Goal: Task Accomplishment & Management: Use online tool/utility

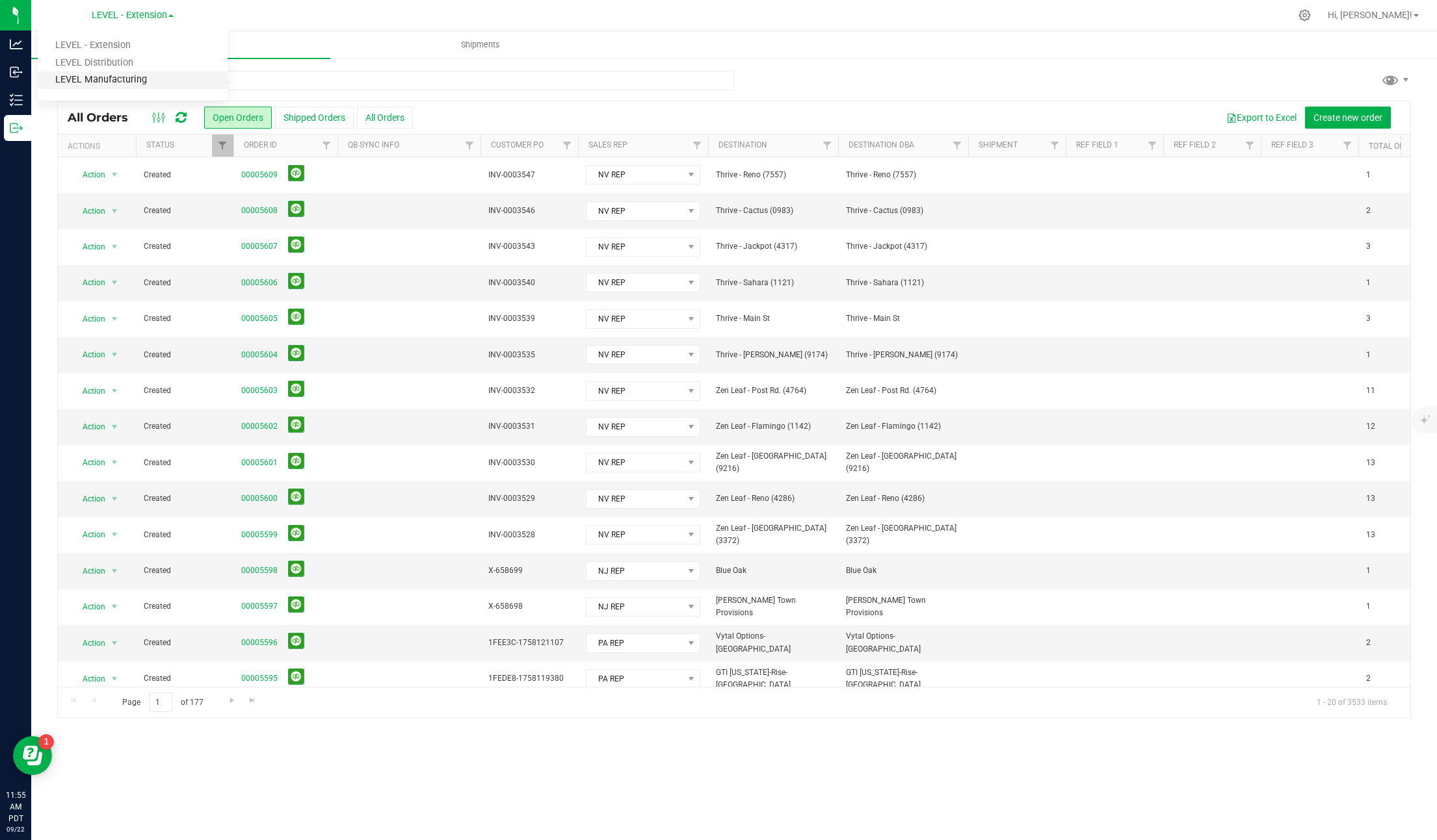
click at [134, 79] on link "LEVEL Manufacturing" at bounding box center [132, 80] width 189 height 17
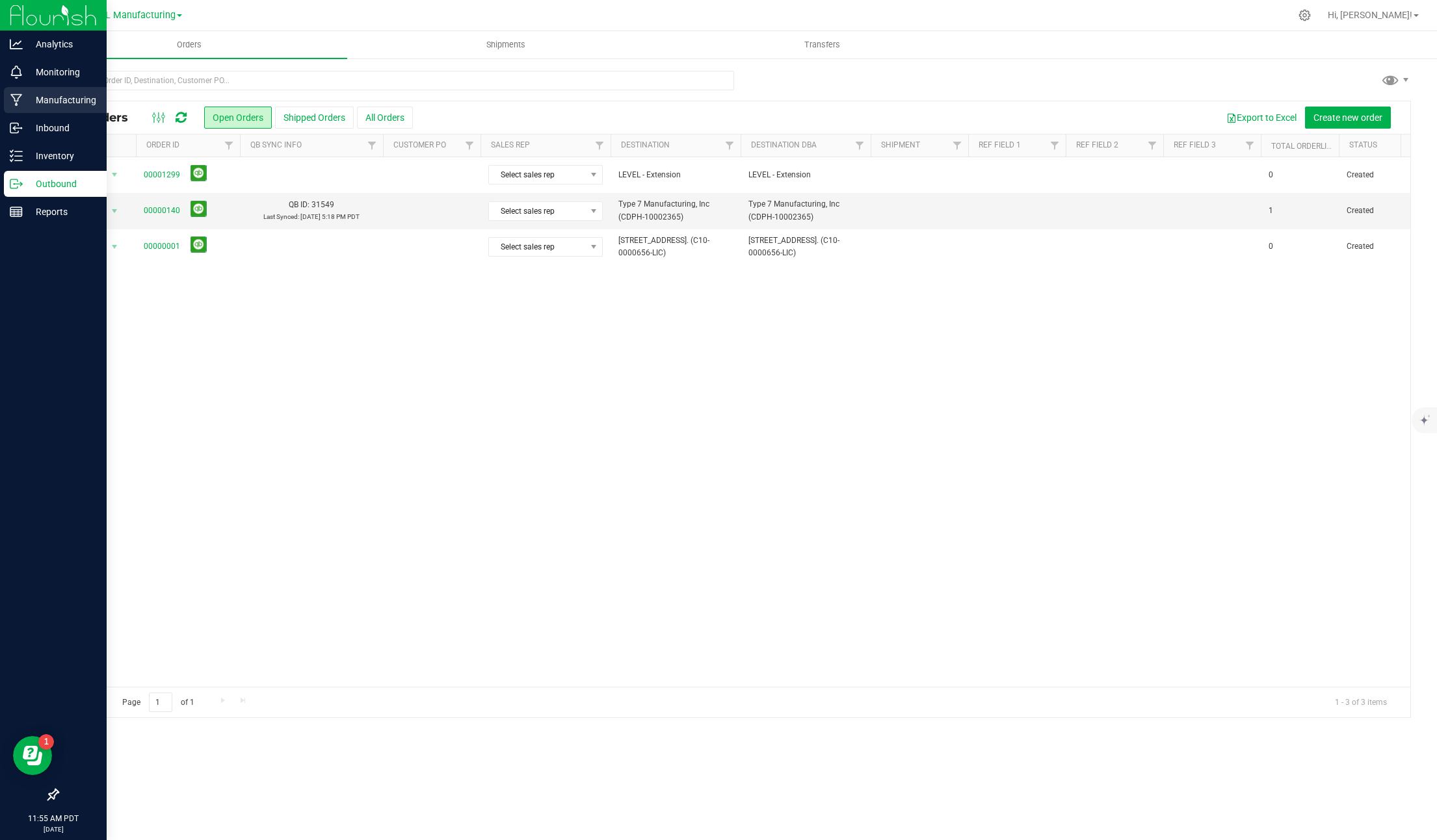
click at [65, 106] on p "Manufacturing" at bounding box center [62, 99] width 78 height 16
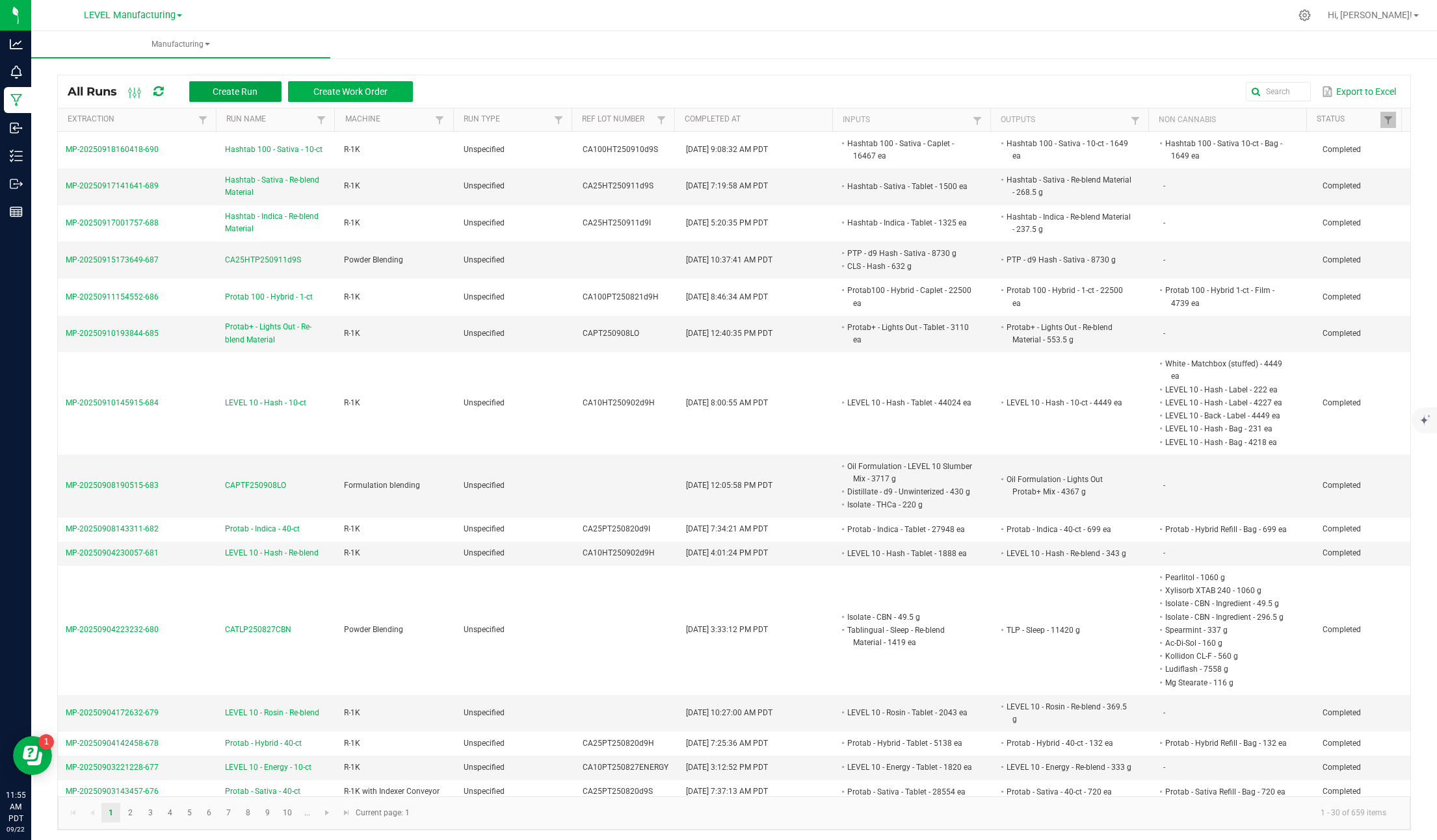
click at [251, 90] on span "Create Run" at bounding box center [234, 91] width 45 height 10
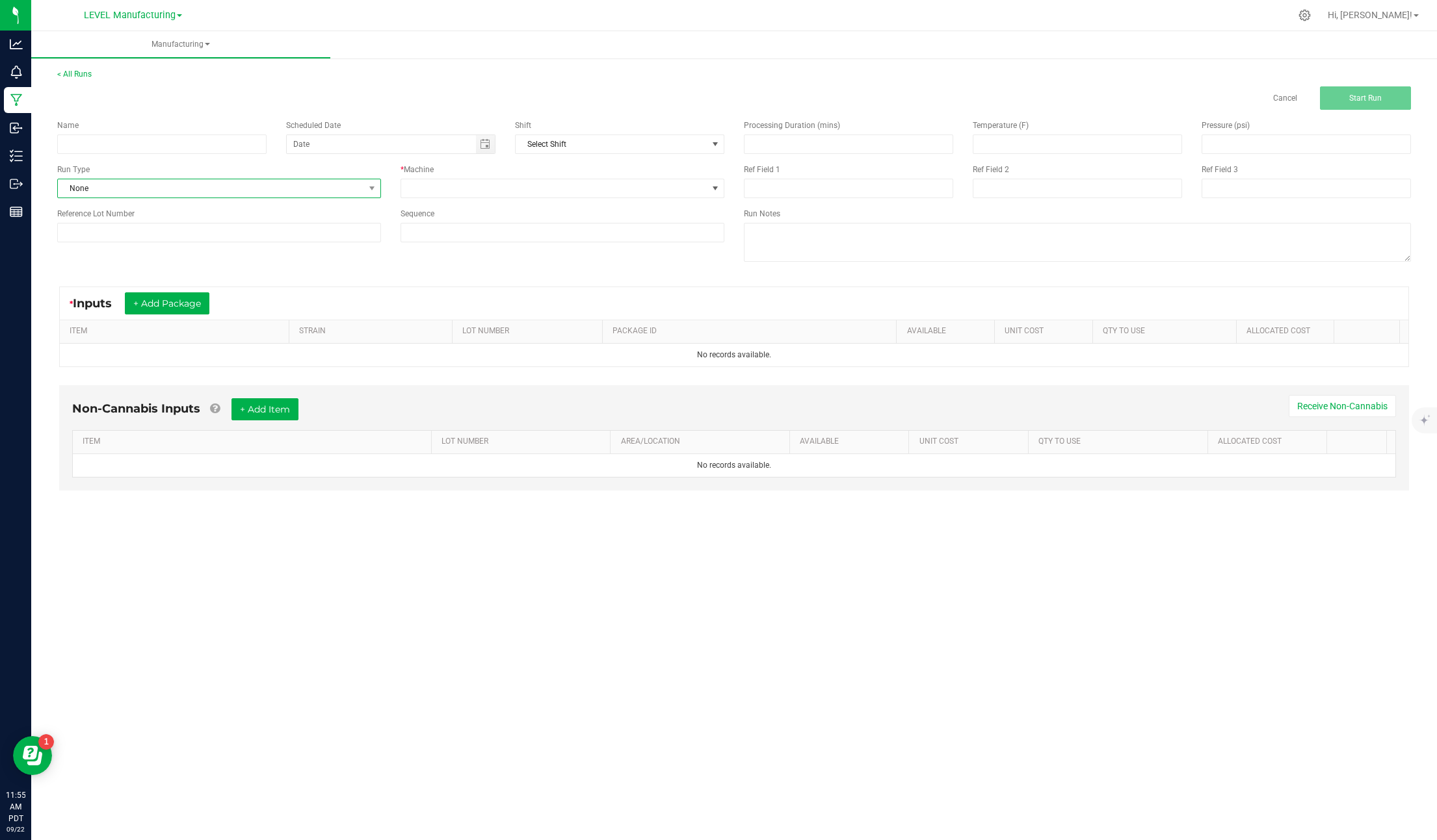
click at [323, 189] on span "None" at bounding box center [211, 188] width 306 height 18
drag, startPoint x: 432, startPoint y: 186, endPoint x: 432, endPoint y: 194, distance: 8.0
click at [432, 186] on span at bounding box center [553, 188] width 306 height 18
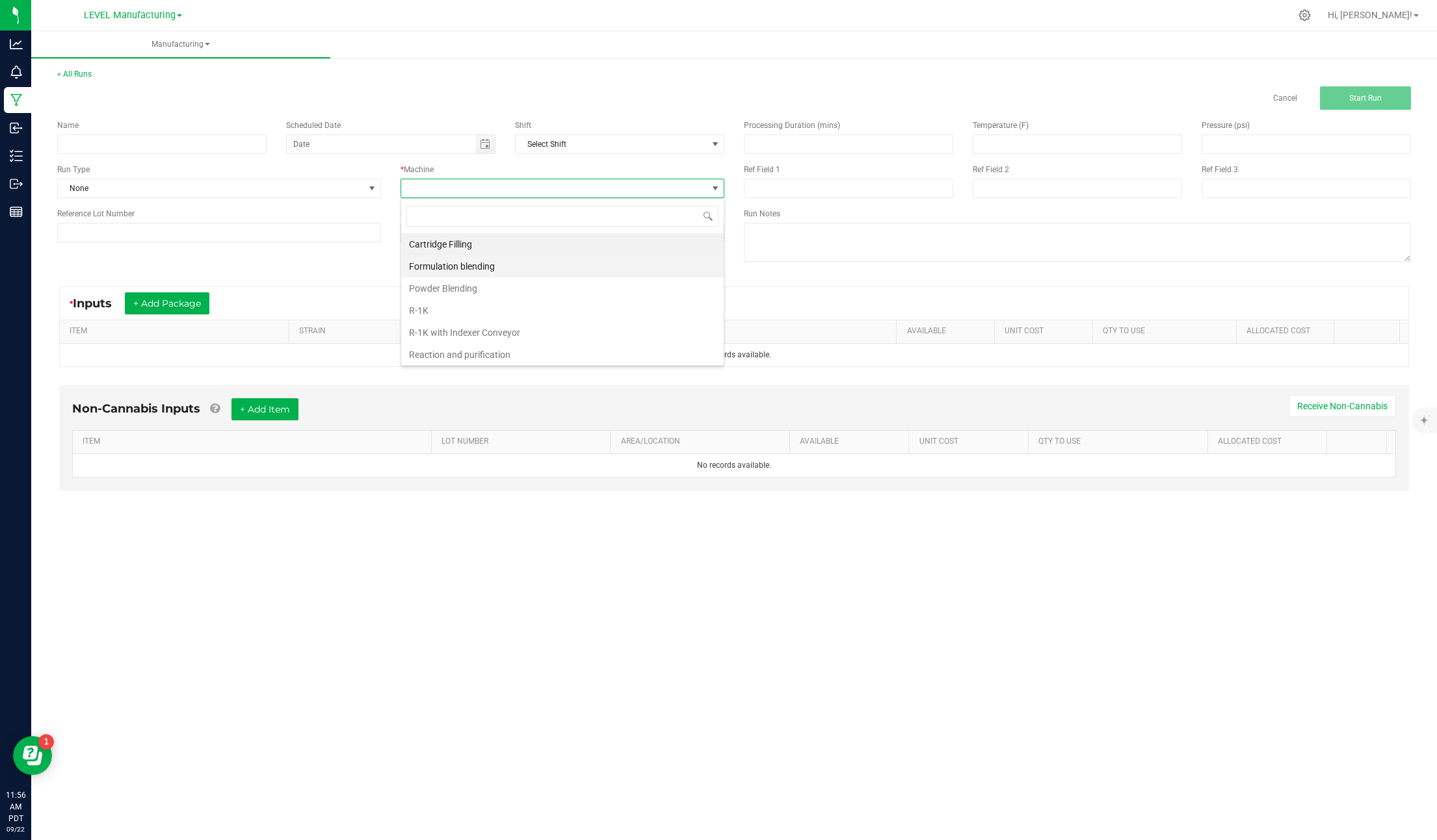
scroll to position [3, 0]
click at [506, 355] on li "Reaction and purification" at bounding box center [562, 352] width 323 height 22
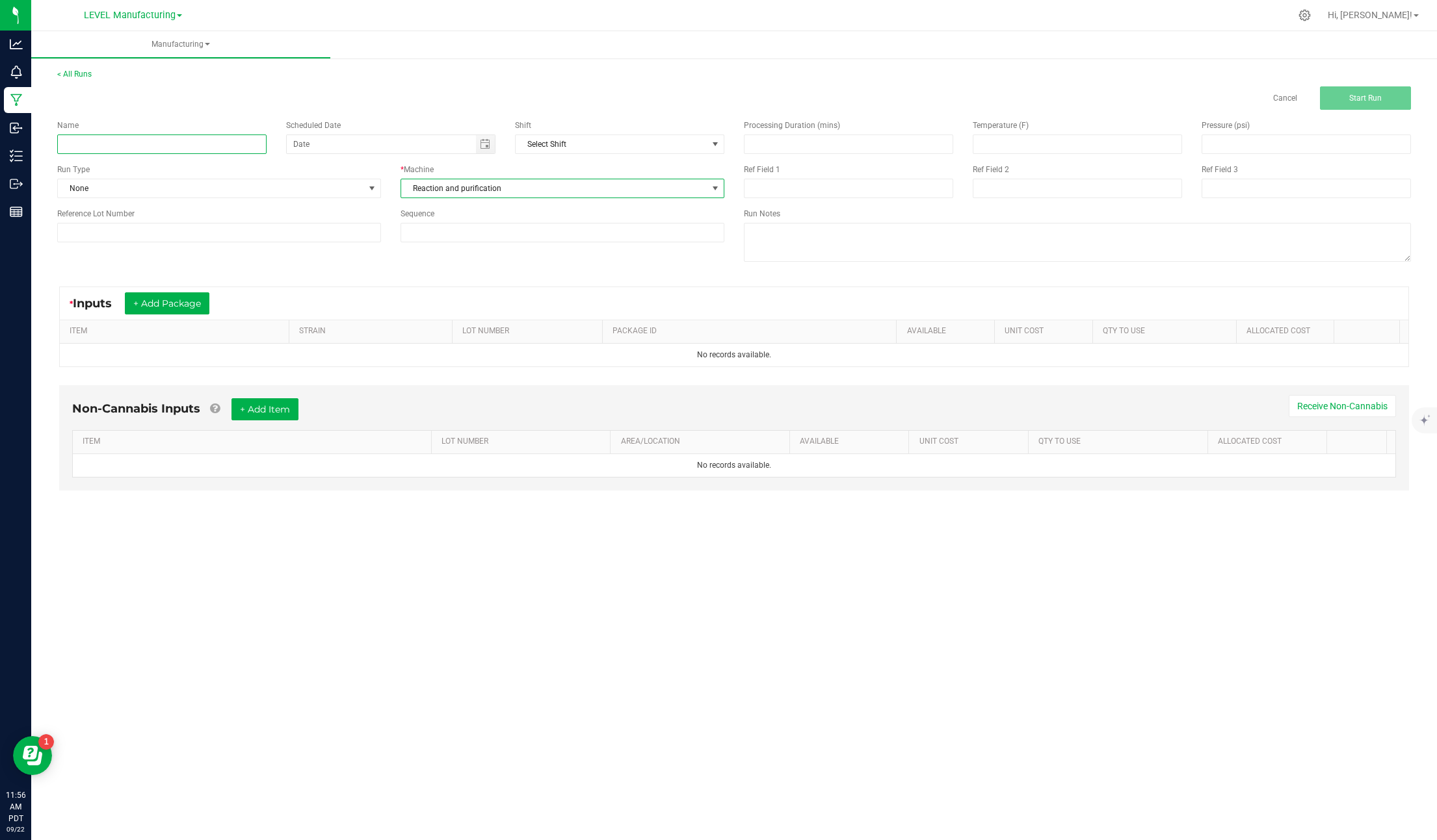
click at [106, 143] on input at bounding box center [162, 143] width 210 height 19
paste input "CACLS250922CBG_CBG"
click at [485, 144] on span "Toggle calendar" at bounding box center [485, 143] width 10 height 10
type input "CACLS250922CBG_CBG"
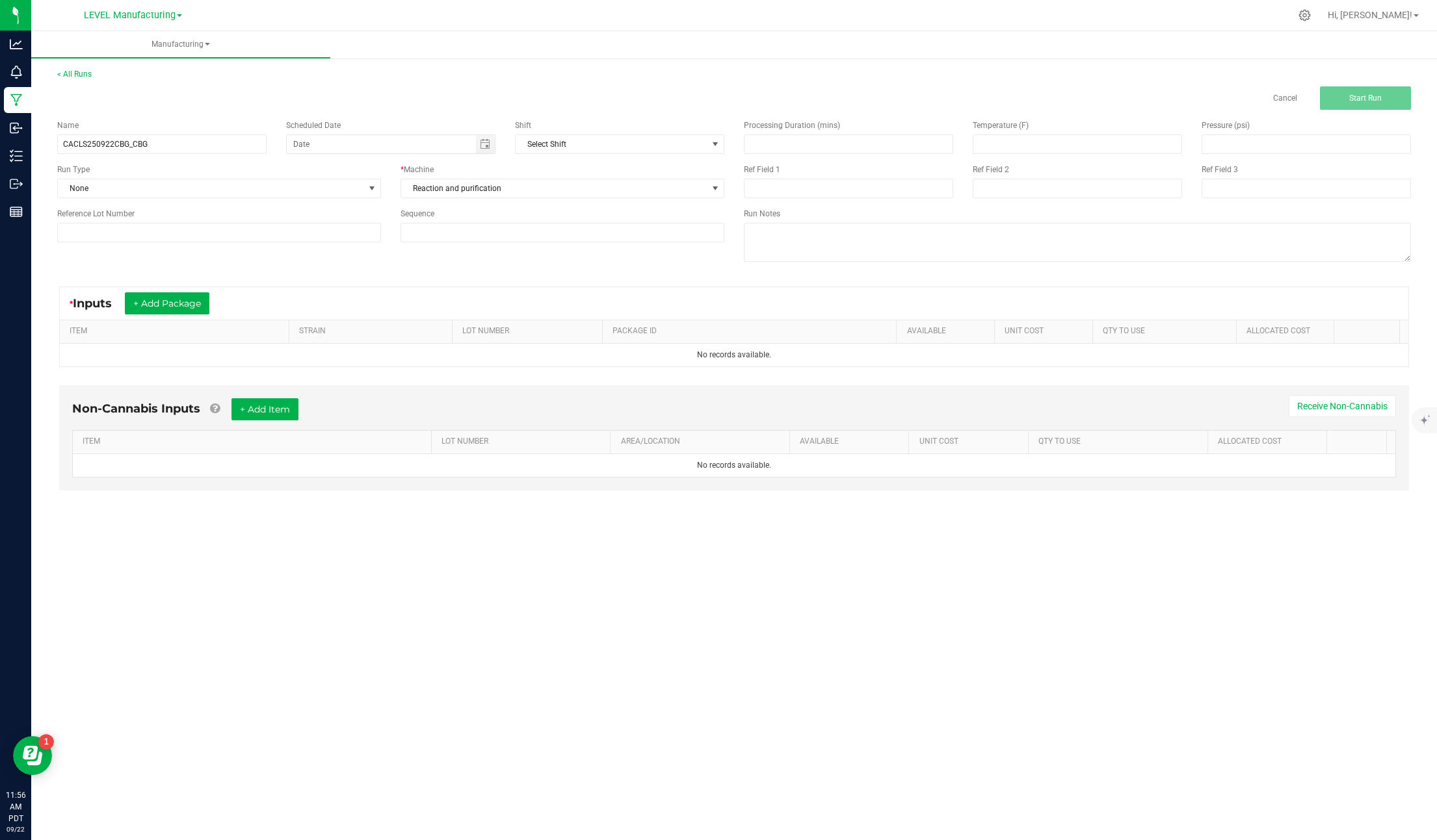
click at [570, 278] on div "* Inputs + Add Package ITEM STRAIN LOT NUMBER PACKAGE ID AVAILABLE Unit Cost QT…" at bounding box center [734, 326] width 1373 height 104
type input "month/day/year"
click at [407, 151] on input "month/day/year" at bounding box center [382, 144] width 189 height 18
click at [480, 145] on span "Toggle calendar" at bounding box center [485, 143] width 10 height 10
click at [462, 164] on span "[DATE]" at bounding box center [453, 169] width 29 height 17
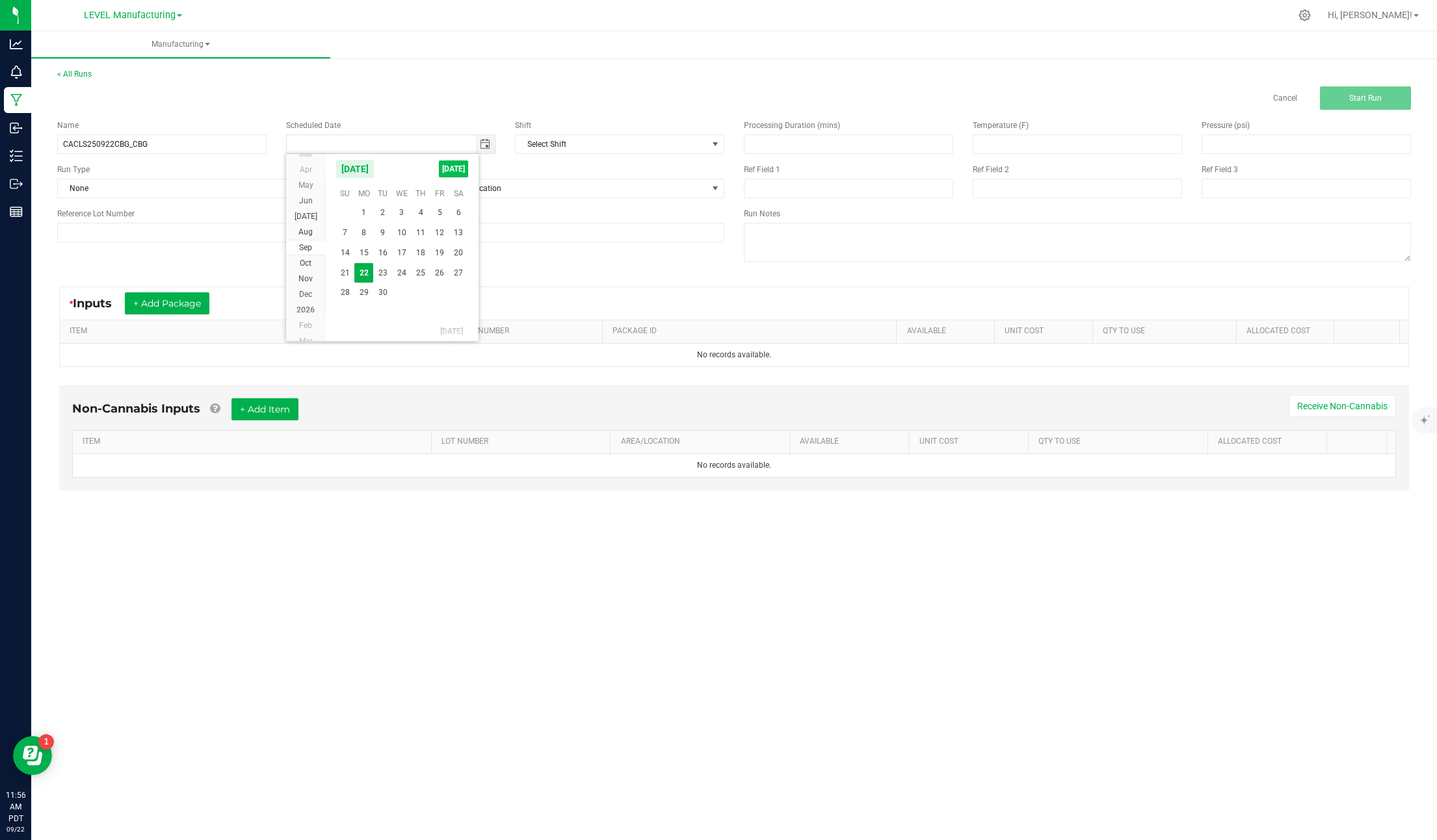
type input "[DATE]"
click at [484, 140] on span "Toggle calendar" at bounding box center [485, 143] width 10 height 10
click at [552, 277] on div "* Inputs + Add Package ITEM STRAIN LOT NUMBER PACKAGE ID AVAILABLE Unit Cost QT…" at bounding box center [734, 326] width 1373 height 104
click at [608, 137] on span "Select Shift" at bounding box center [611, 144] width 192 height 18
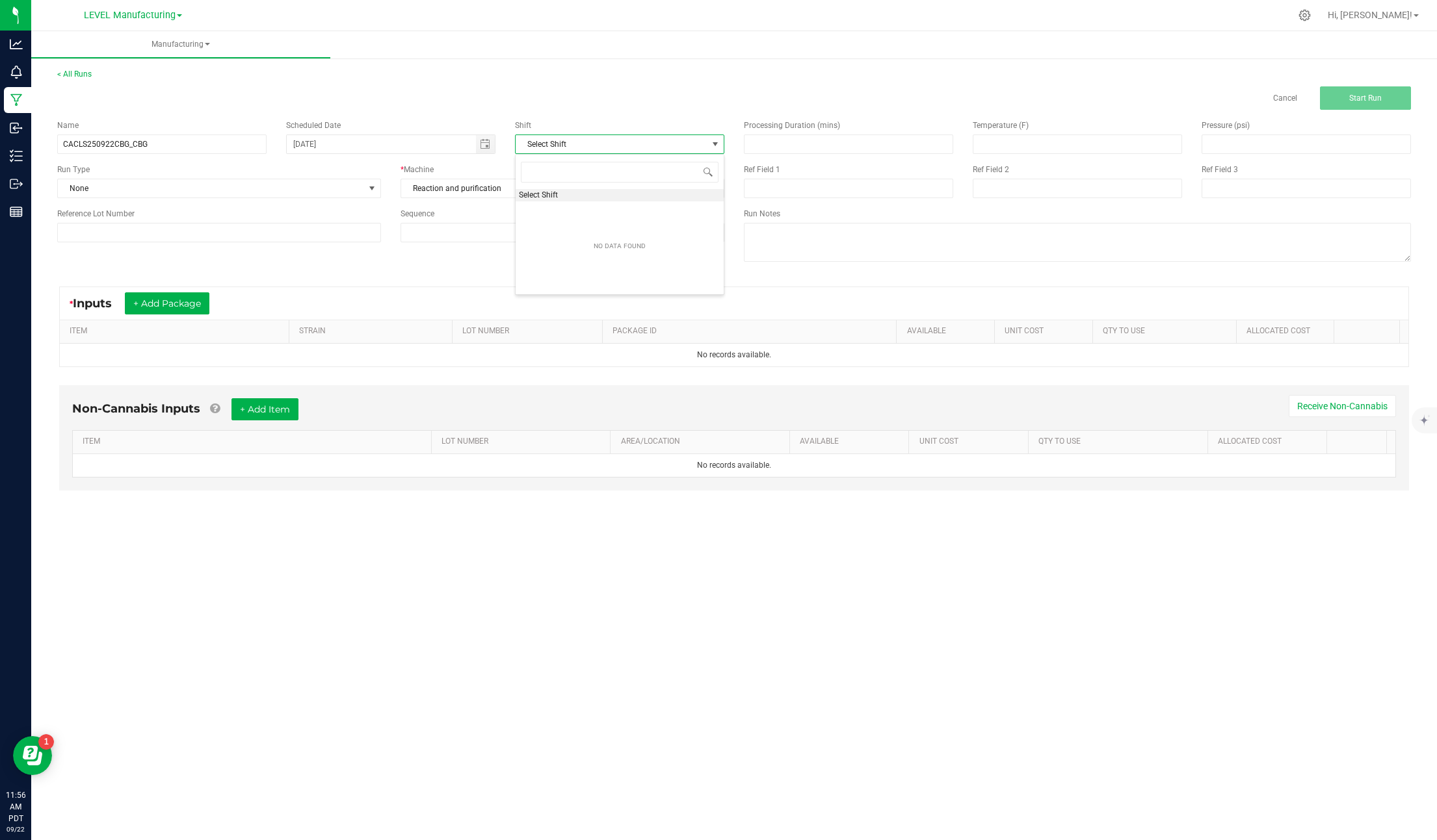
click at [383, 280] on div "* Inputs + Add Package ITEM STRAIN LOT NUMBER PACKAGE ID AVAILABLE Unit Cost QT…" at bounding box center [734, 326] width 1373 height 104
click at [146, 303] on button "+ Add Package" at bounding box center [167, 303] width 85 height 22
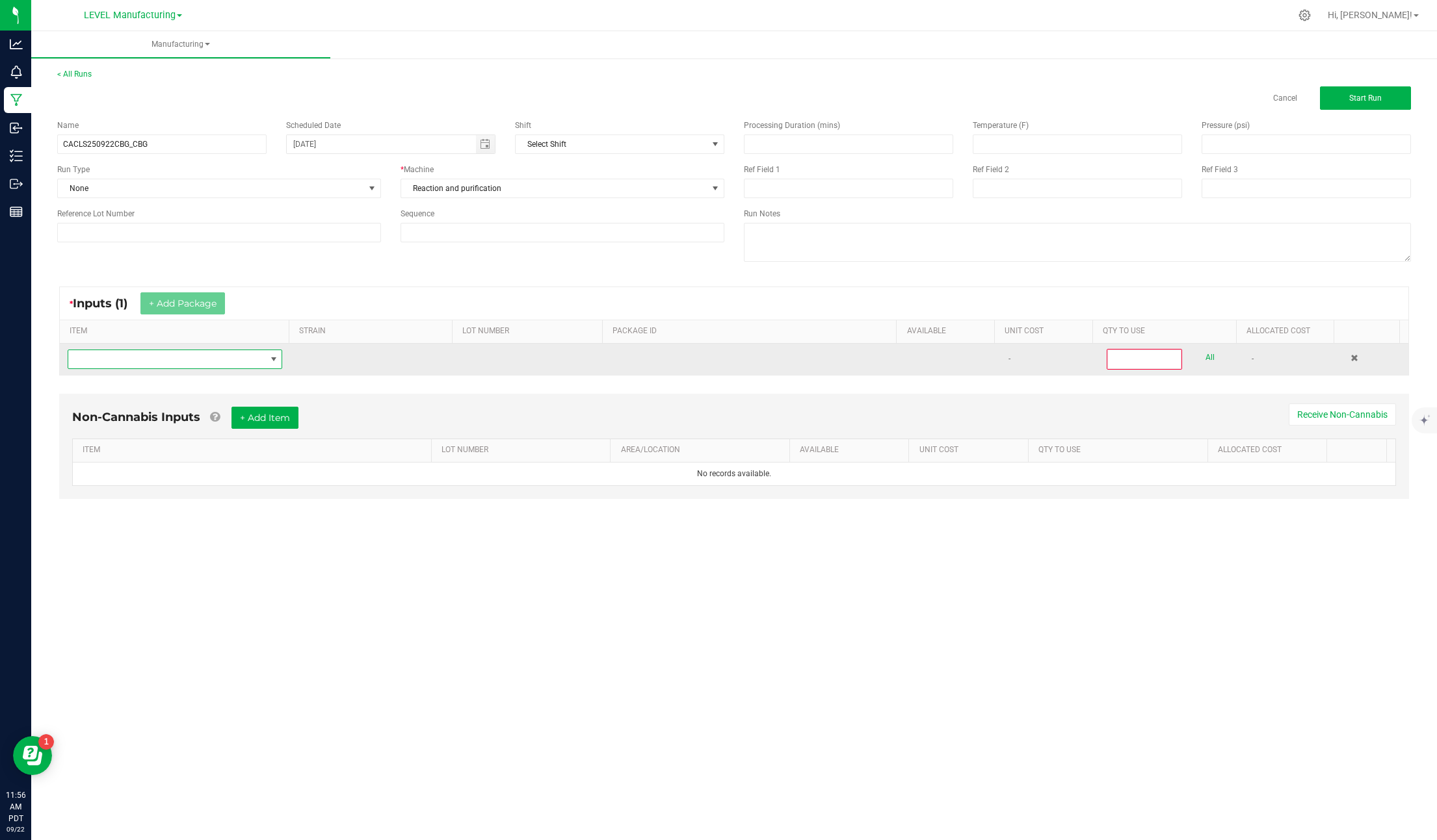
click at [188, 365] on span "NO DATA FOUND" at bounding box center [166, 359] width 197 height 18
click at [167, 366] on span "NO DATA FOUND" at bounding box center [166, 359] width 197 height 18
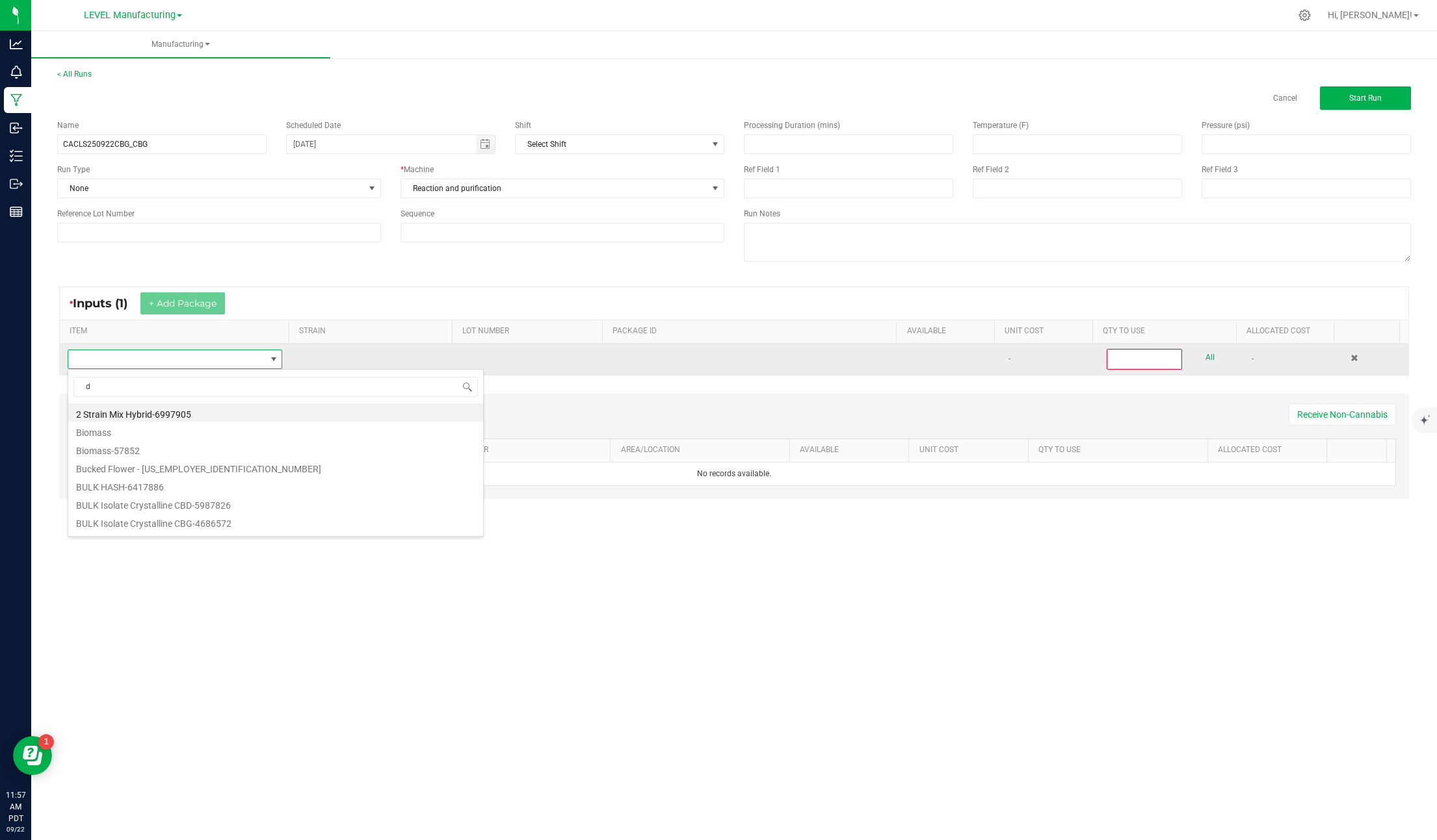
type input "d9"
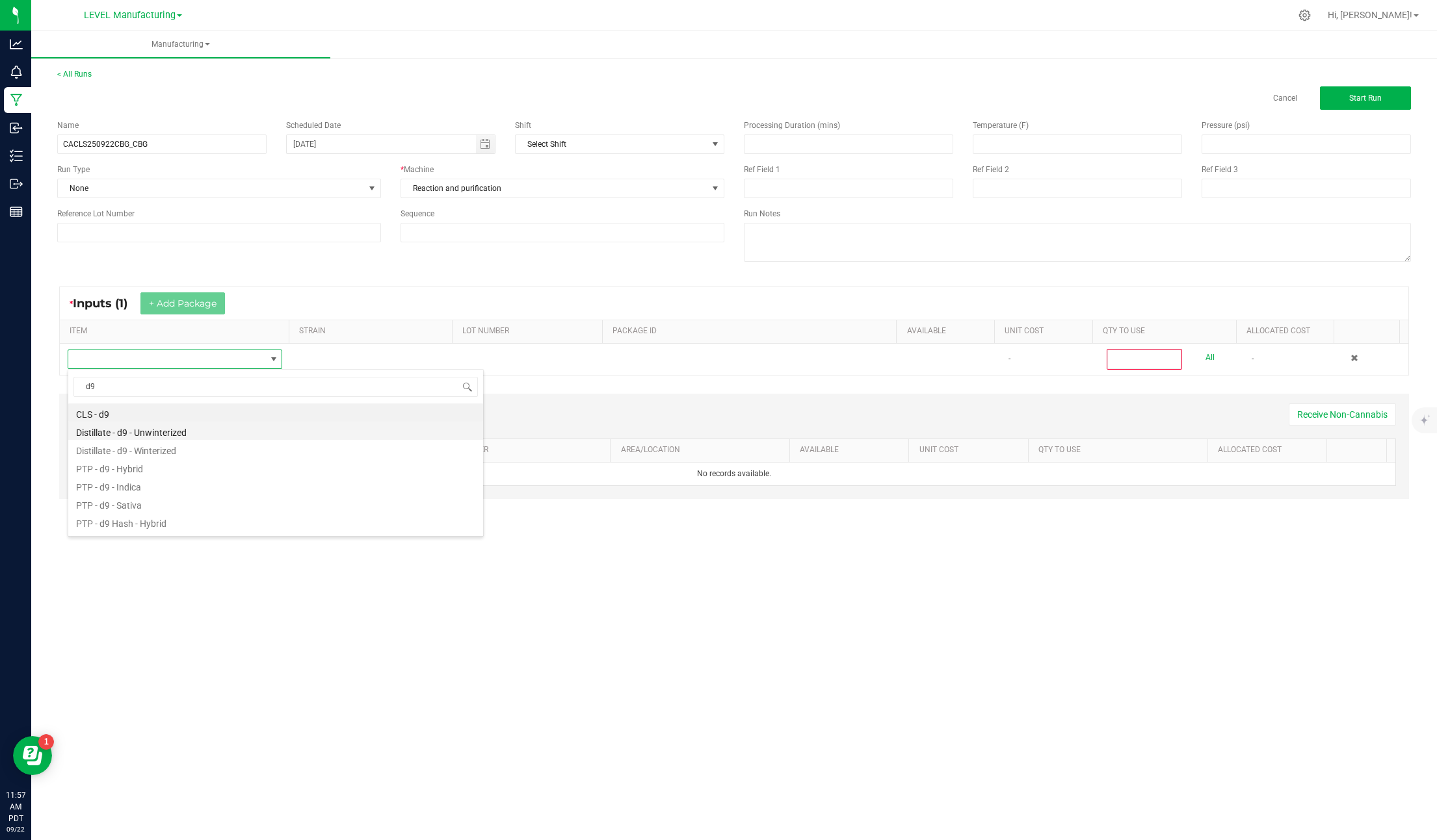
click at [202, 436] on li "Distillate - d9 - Unwinterized" at bounding box center [275, 431] width 415 height 18
type input "0"
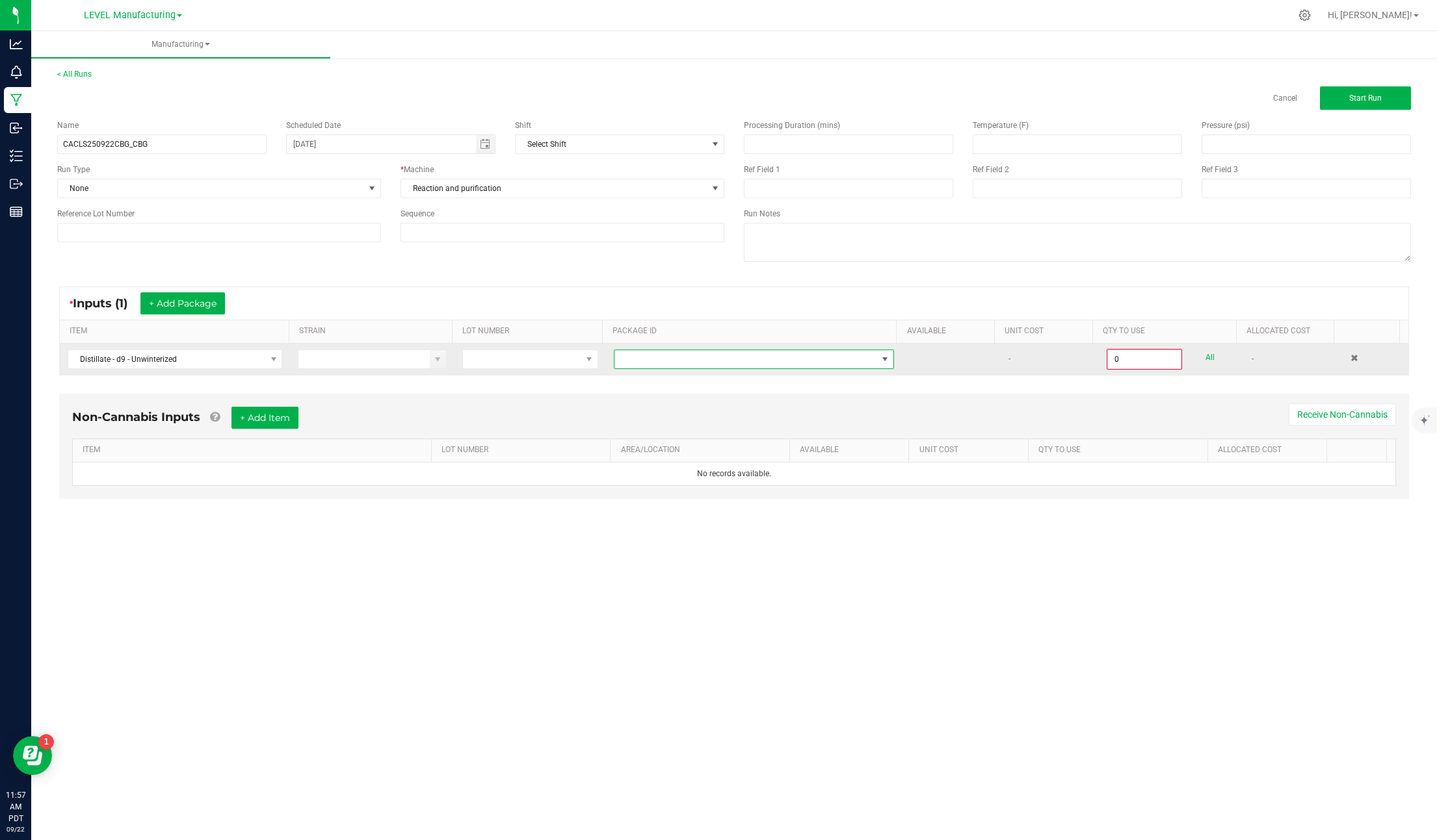
click at [732, 363] on span at bounding box center [746, 359] width 263 height 18
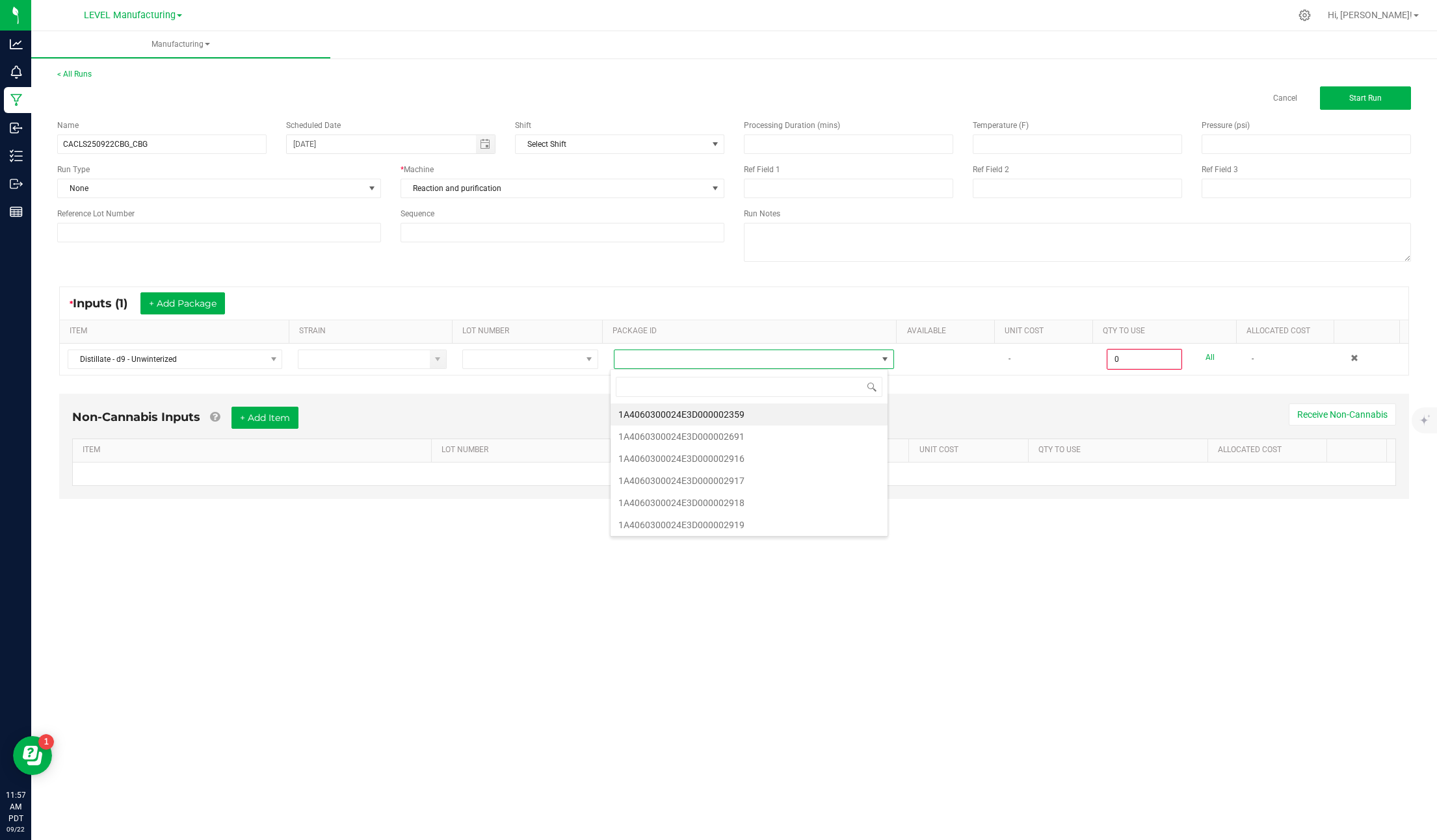
scroll to position [19, 279]
type input "1A4060300024E3D000002691"
click at [729, 409] on li "1A4060300024E3D000002691" at bounding box center [748, 414] width 277 height 22
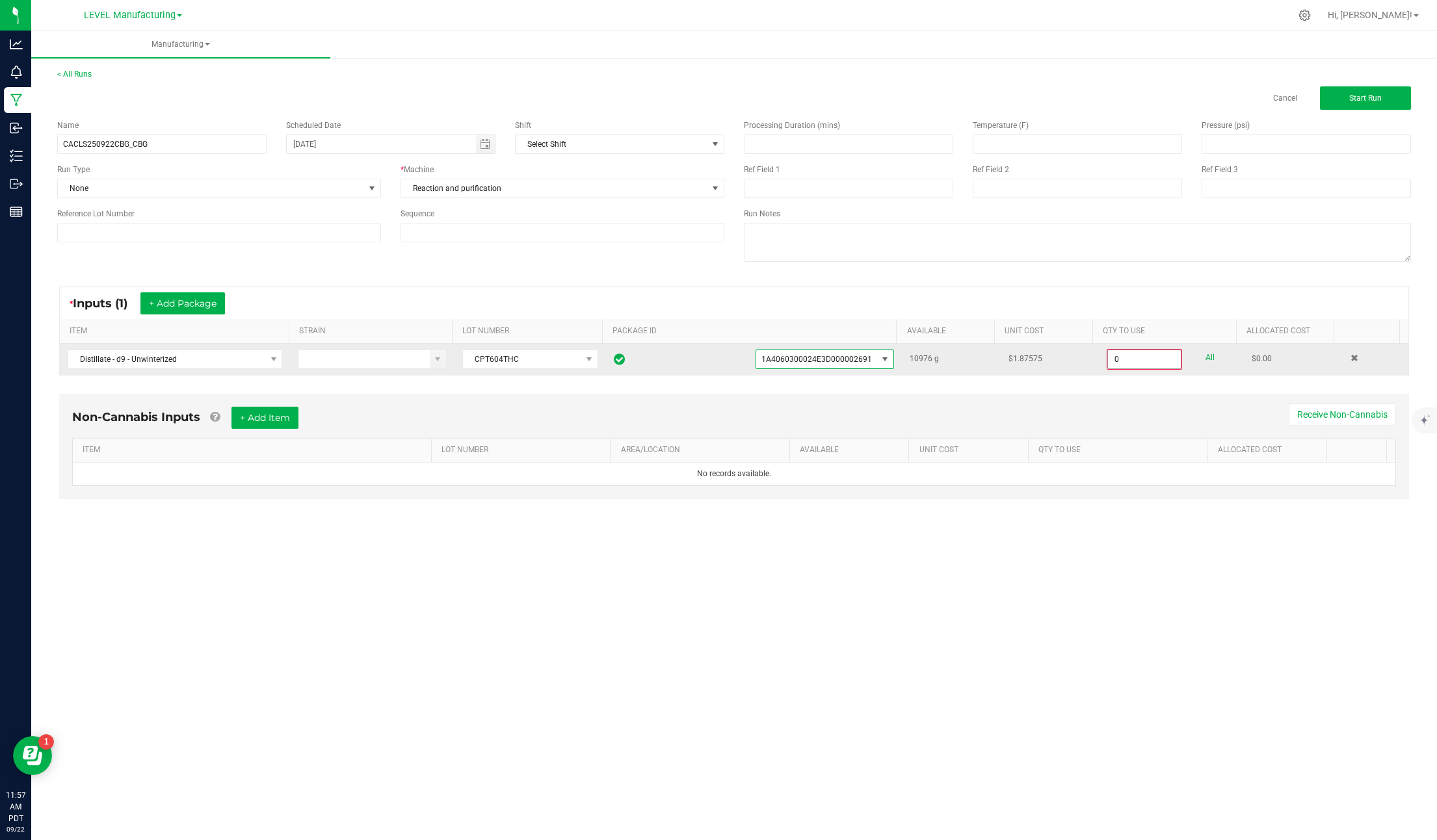
click at [1141, 363] on input "0" at bounding box center [1144, 359] width 73 height 18
click at [1142, 363] on input "0" at bounding box center [1144, 359] width 73 height 18
paste input "239.5"
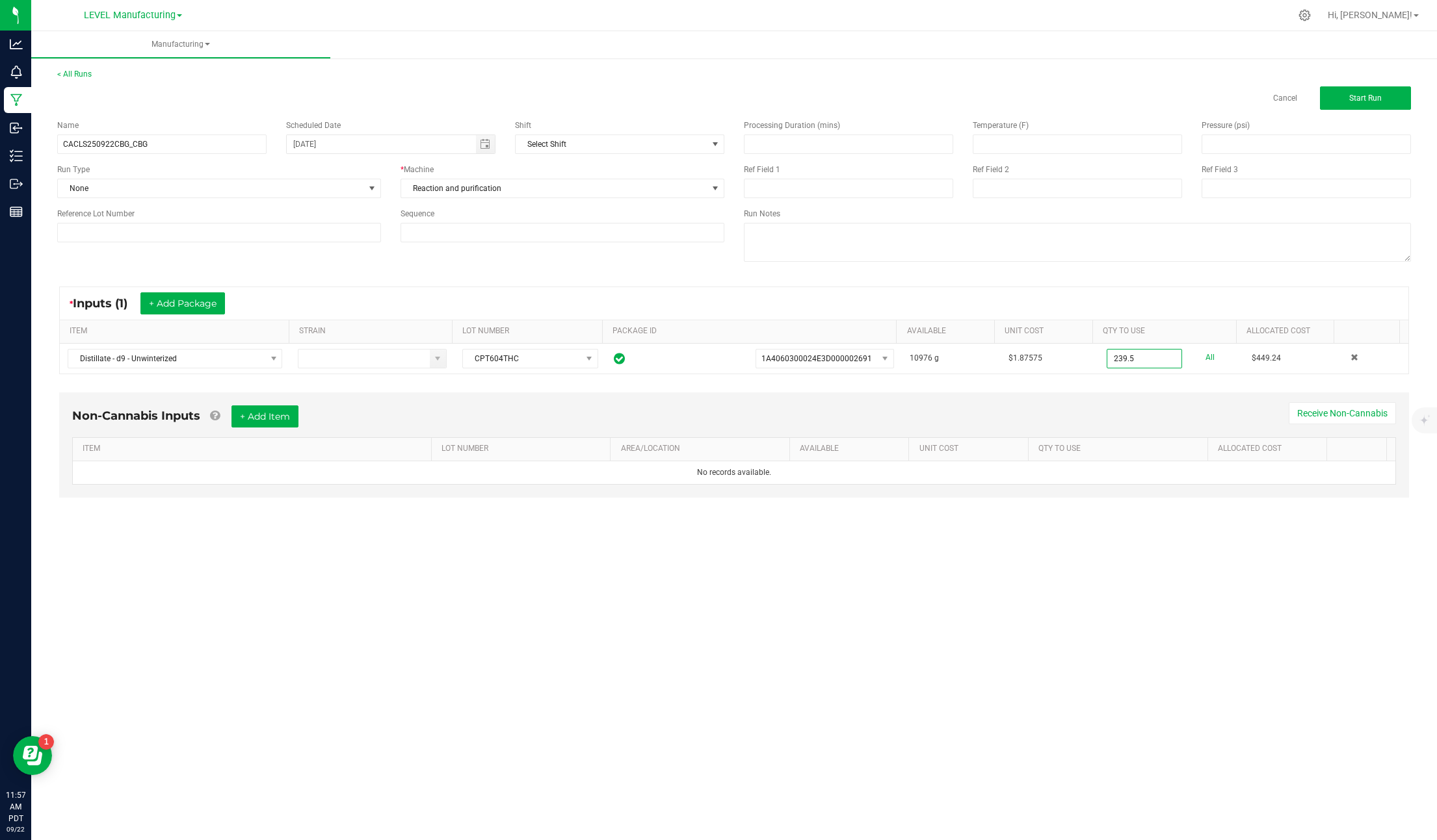
type input "239.5000 g"
click at [1124, 381] on div "* Inputs (1) + Add Package ITEM STRAIN LOT NUMBER PACKAGE ID AVAILABLE Unit Cos…" at bounding box center [734, 330] width 1373 height 111
click at [1373, 94] on span "Start Run" at bounding box center [1364, 98] width 32 height 9
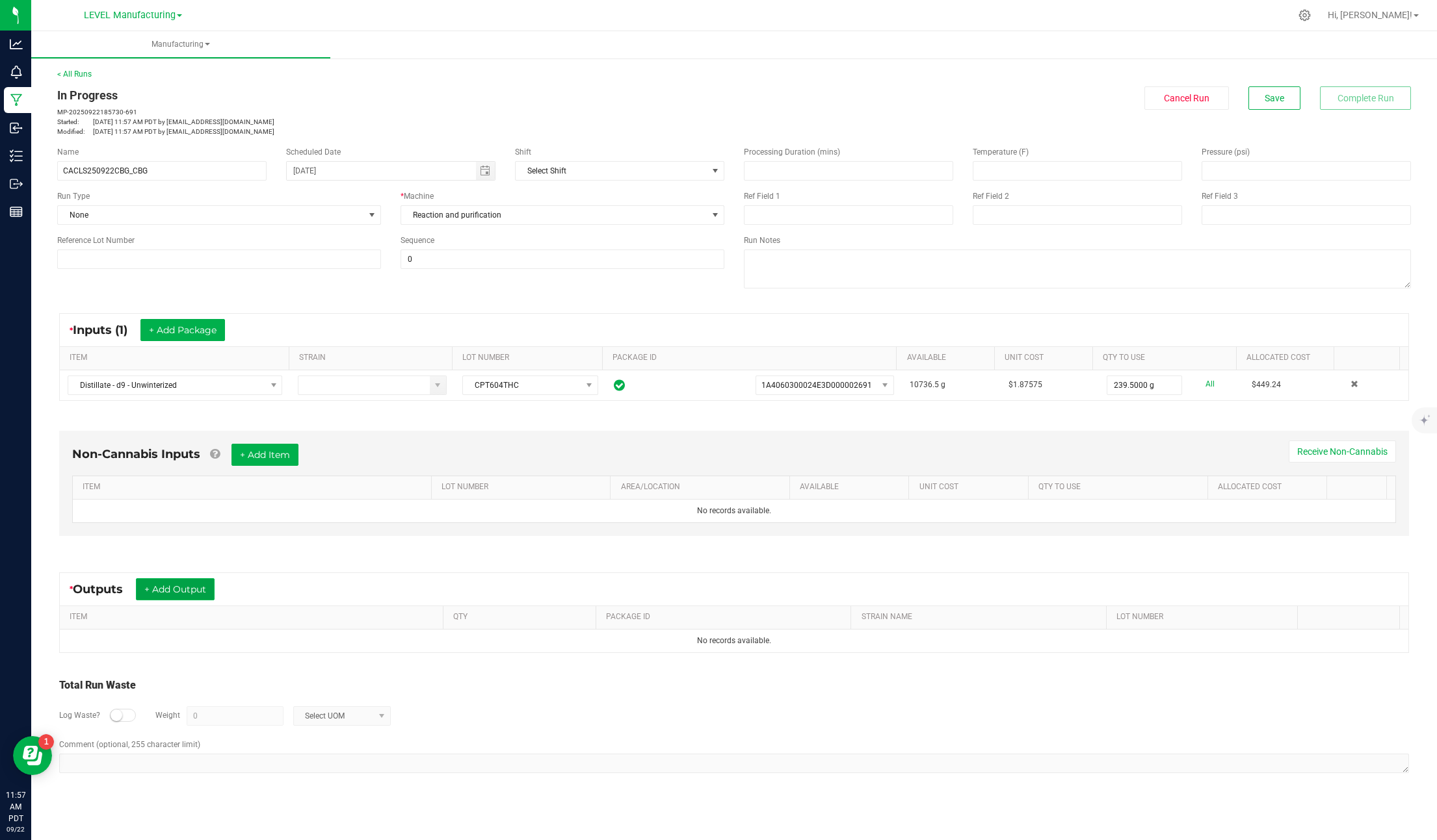
click at [201, 589] on button "+ Add Output" at bounding box center [176, 589] width 79 height 22
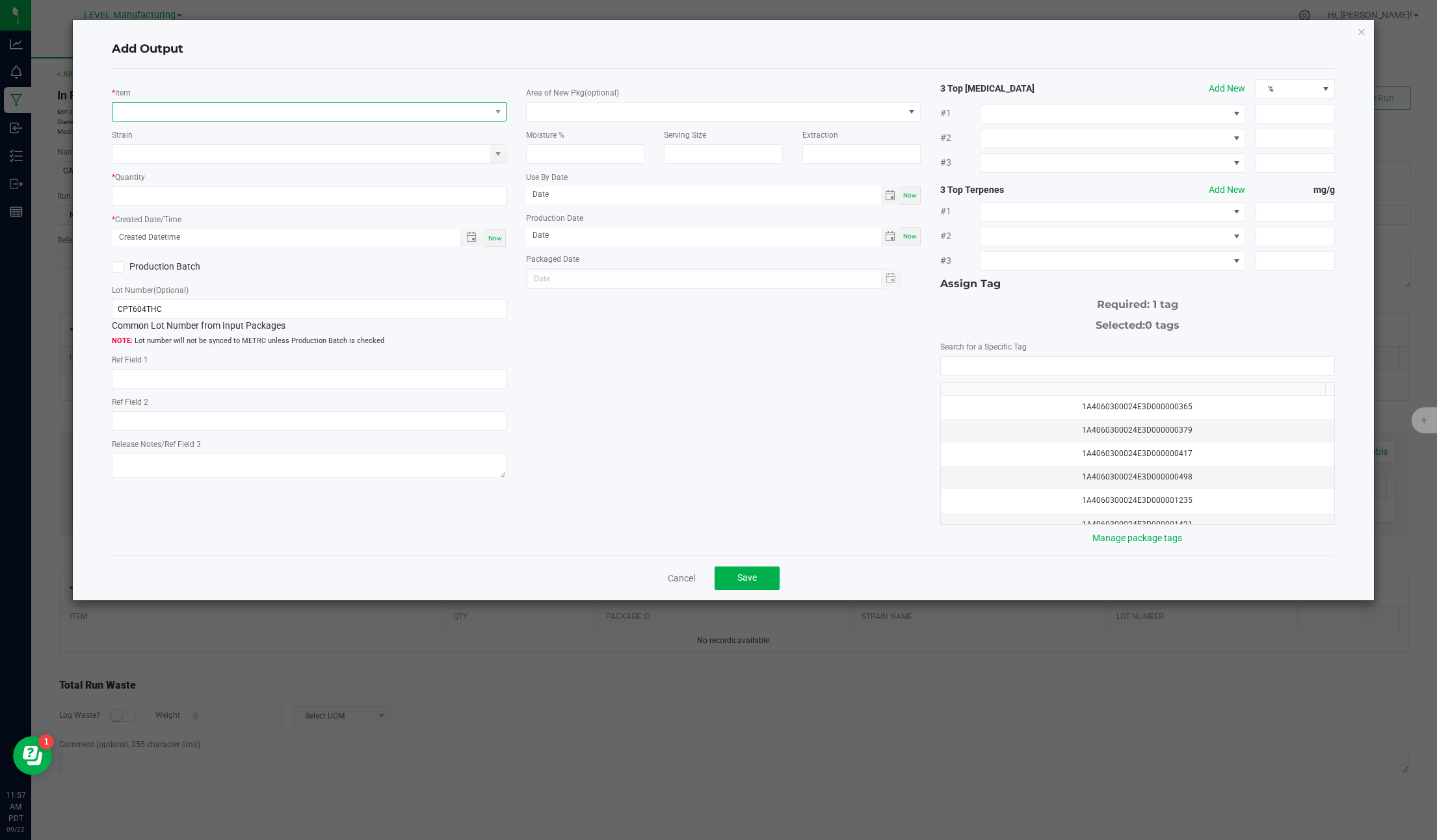
click at [168, 103] on span "NO DATA FOUND" at bounding box center [301, 112] width 377 height 18
type input "isolate - cbg"
click at [208, 156] on li "Isolate - CBG" at bounding box center [319, 165] width 415 height 18
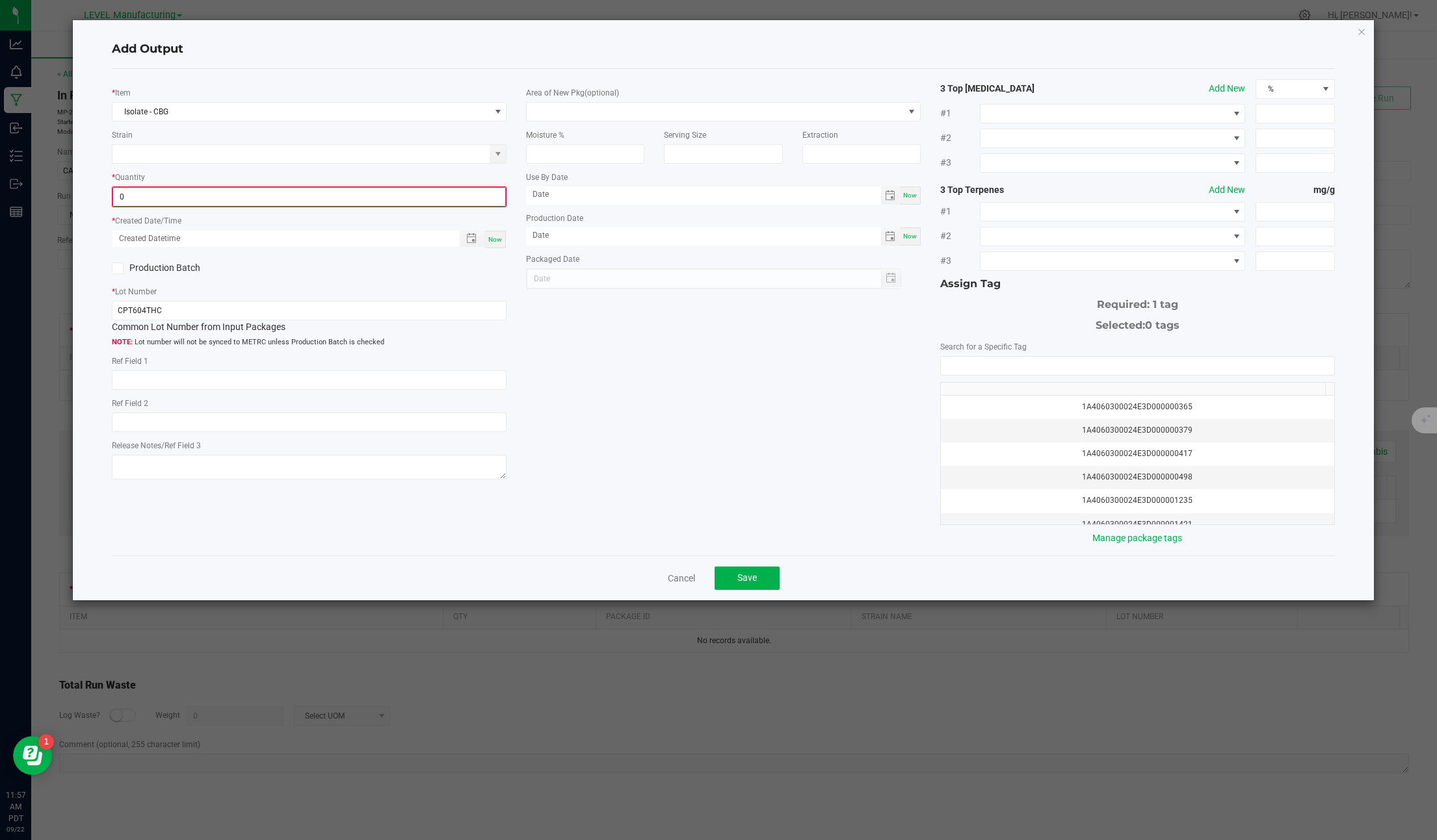
click at [171, 200] on input "0" at bounding box center [309, 197] width 392 height 18
paste input "144"
type input "144.0000 g"
click at [496, 239] on span "Now" at bounding box center [495, 238] width 14 height 7
type input "[DATE] 11:57 AM"
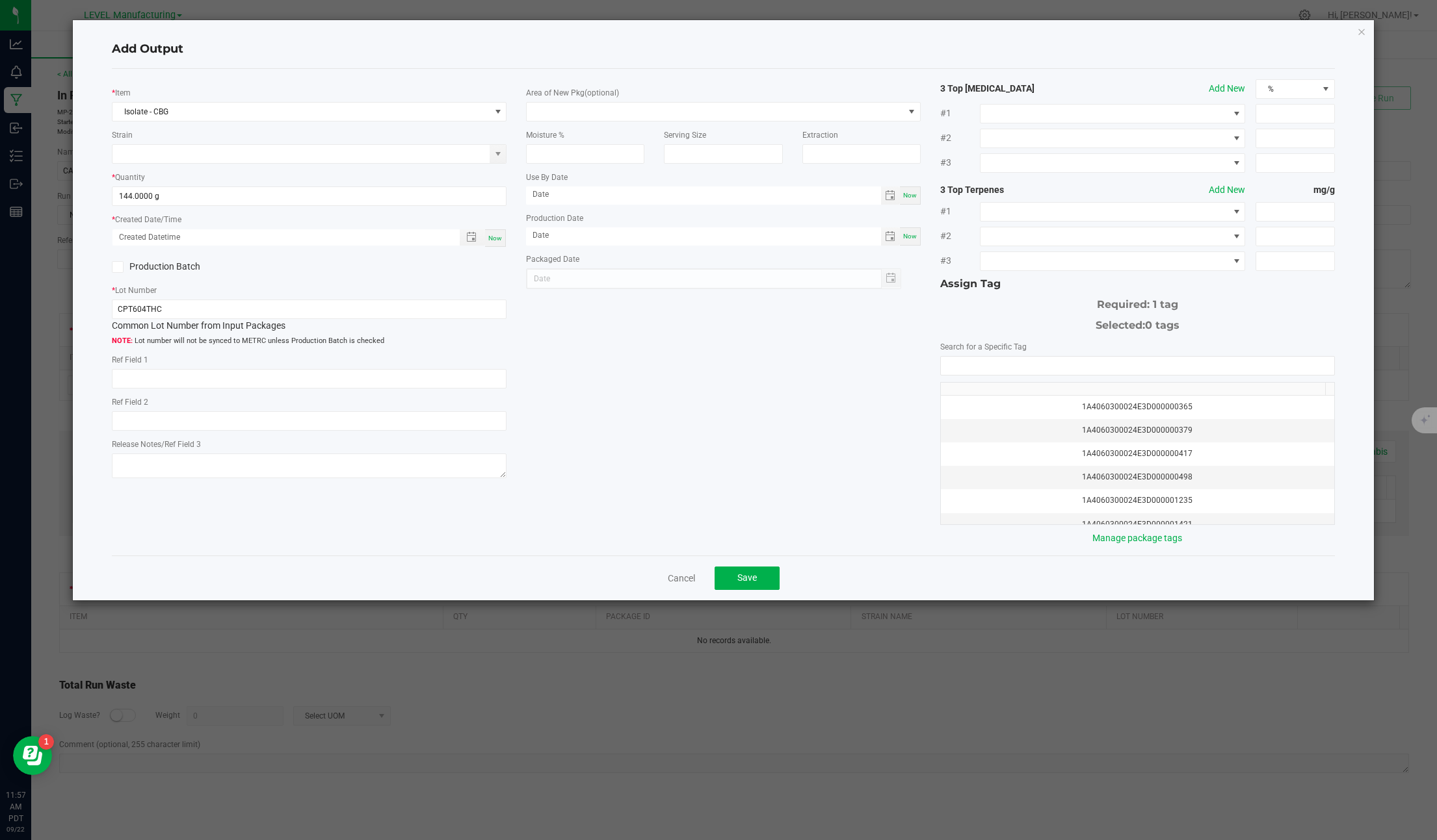
type input "[DATE]"
click at [201, 311] on input "CPT604THC" at bounding box center [309, 309] width 394 height 19
paste input "CACLS250922CBG_CBG"
click at [222, 307] on input "CPT604THCCACLS250922CBG_CBG" at bounding box center [309, 309] width 394 height 19
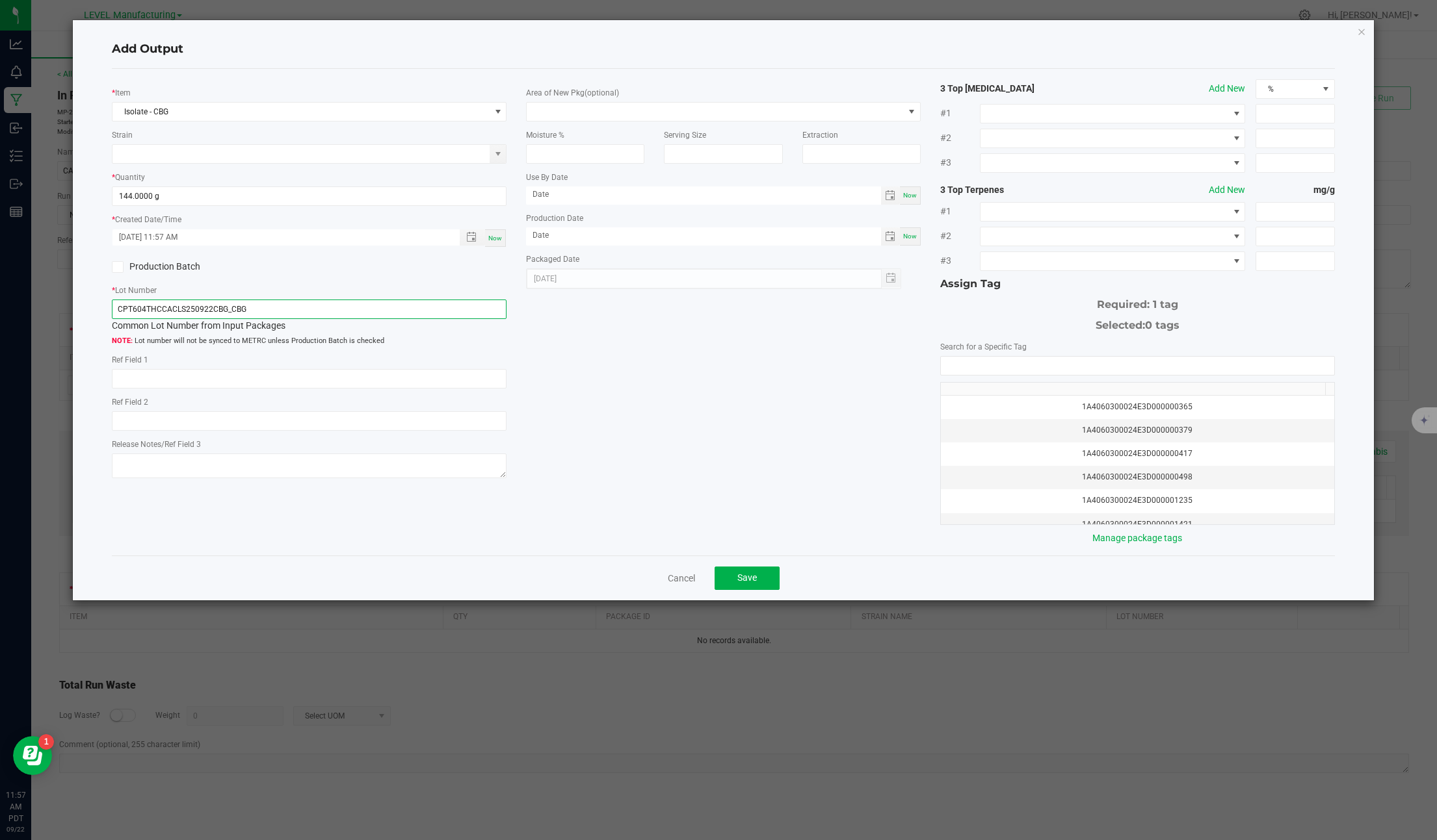
paste input "text"
type input "CACLS250922CBG_CBG"
click at [1040, 360] on input "NO DATA FOUND" at bounding box center [1137, 366] width 393 height 18
paste input "1A4060300024E3D000002926"
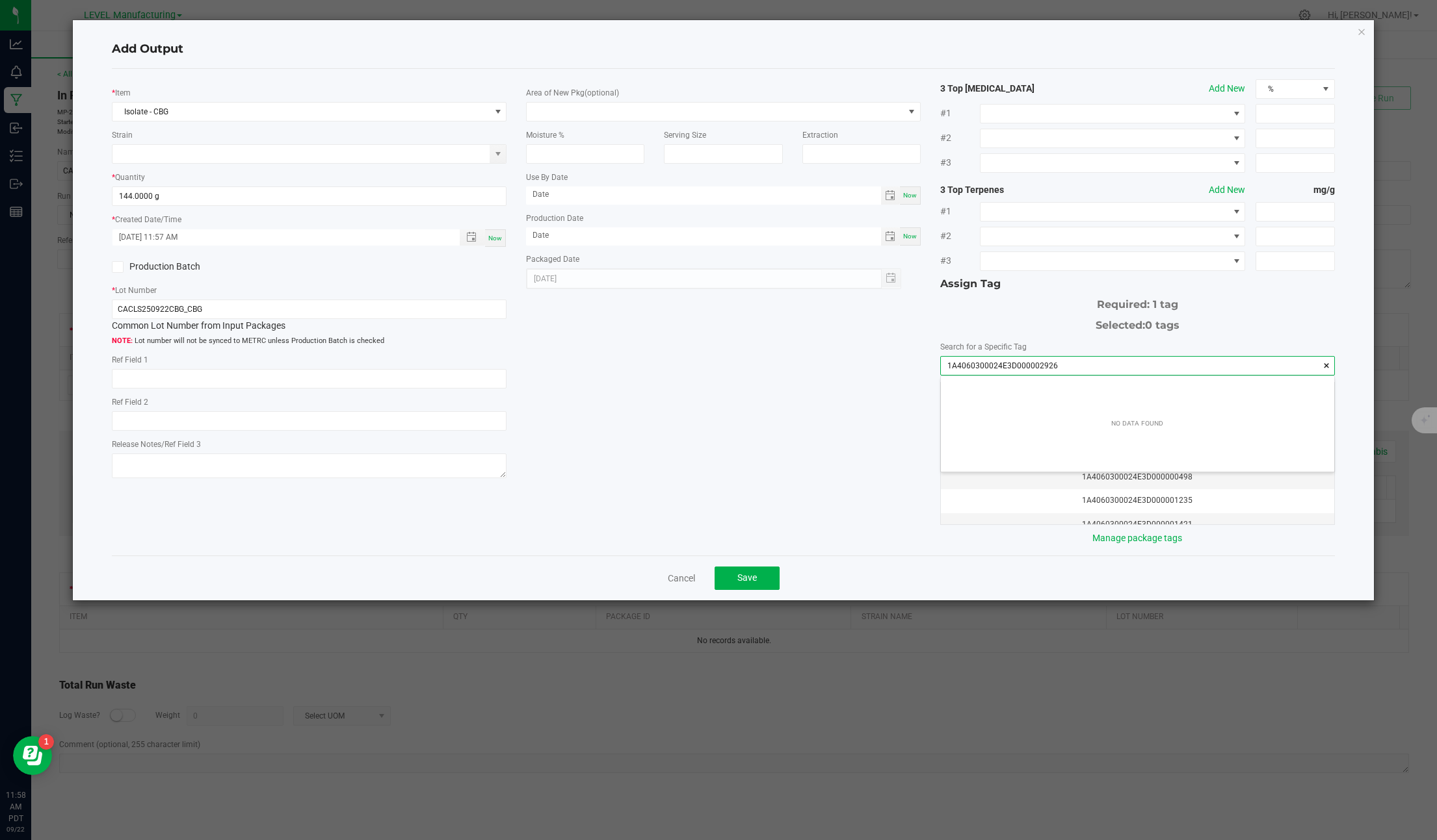
scroll to position [18, 393]
type input "1A4060300024E3D000002926"
click at [1020, 322] on div "Selected: 0 tags" at bounding box center [1136, 323] width 394 height 21
click at [1050, 368] on input "1A4060300024E3D000002926" at bounding box center [1137, 366] width 393 height 18
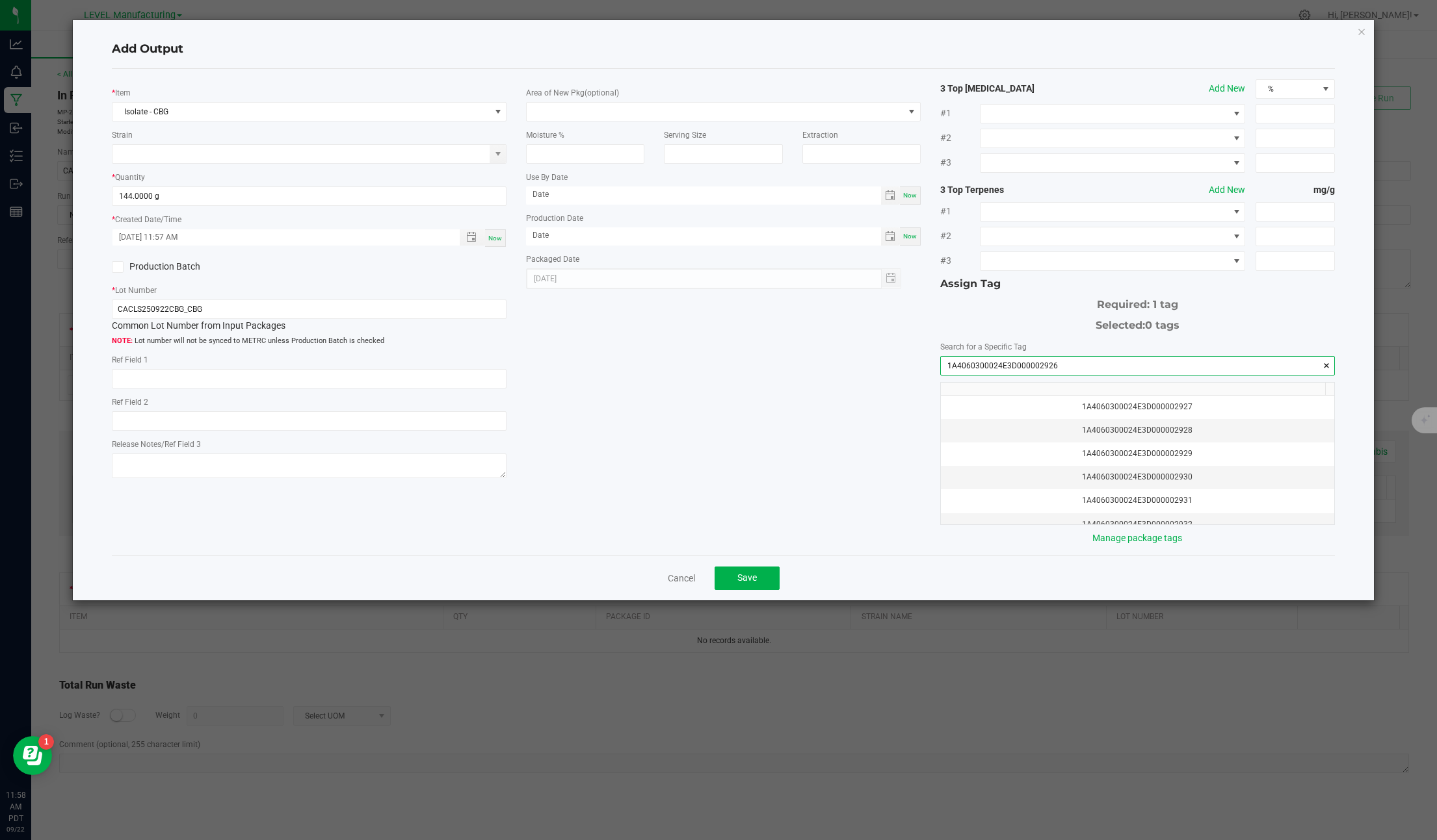
click at [1050, 368] on input "1A4060300024E3D000002926" at bounding box center [1137, 366] width 393 height 18
click at [849, 467] on div "* Item Isolate - CBG Strain * Quantity 144.0000 g * Created Date/Time [DATE] 11…" at bounding box center [723, 312] width 1242 height 466
drag, startPoint x: 1080, startPoint y: 358, endPoint x: 1078, endPoint y: 368, distance: 10.2
click at [1080, 358] on input "NO DATA FOUND" at bounding box center [1137, 366] width 393 height 18
paste input "1A4060300024E3D000002926"
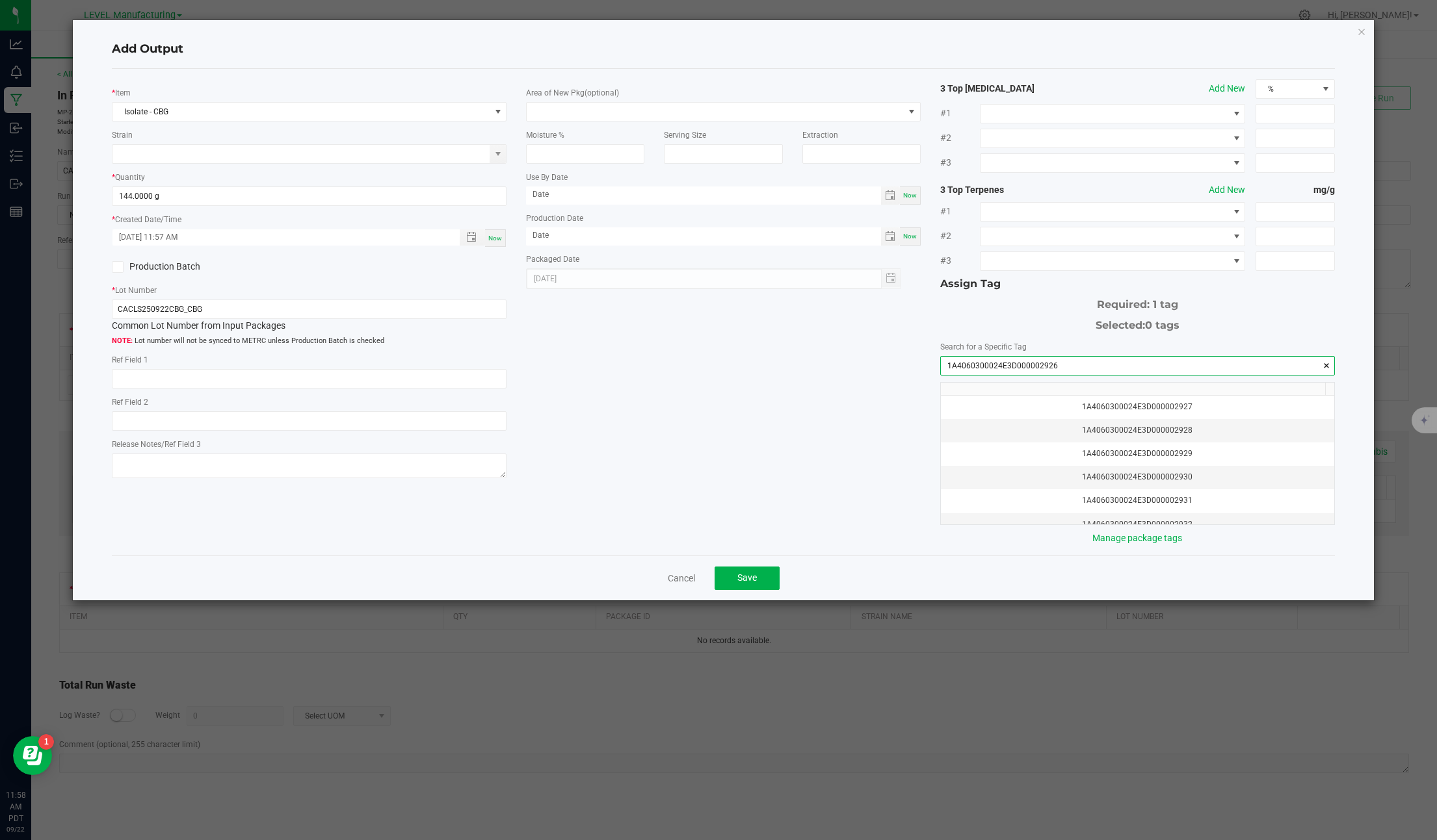
click at [1044, 363] on input "1A4060300024E3D000002926" at bounding box center [1137, 366] width 393 height 18
paste input "7"
type input "1A4060300024E3D000002927"
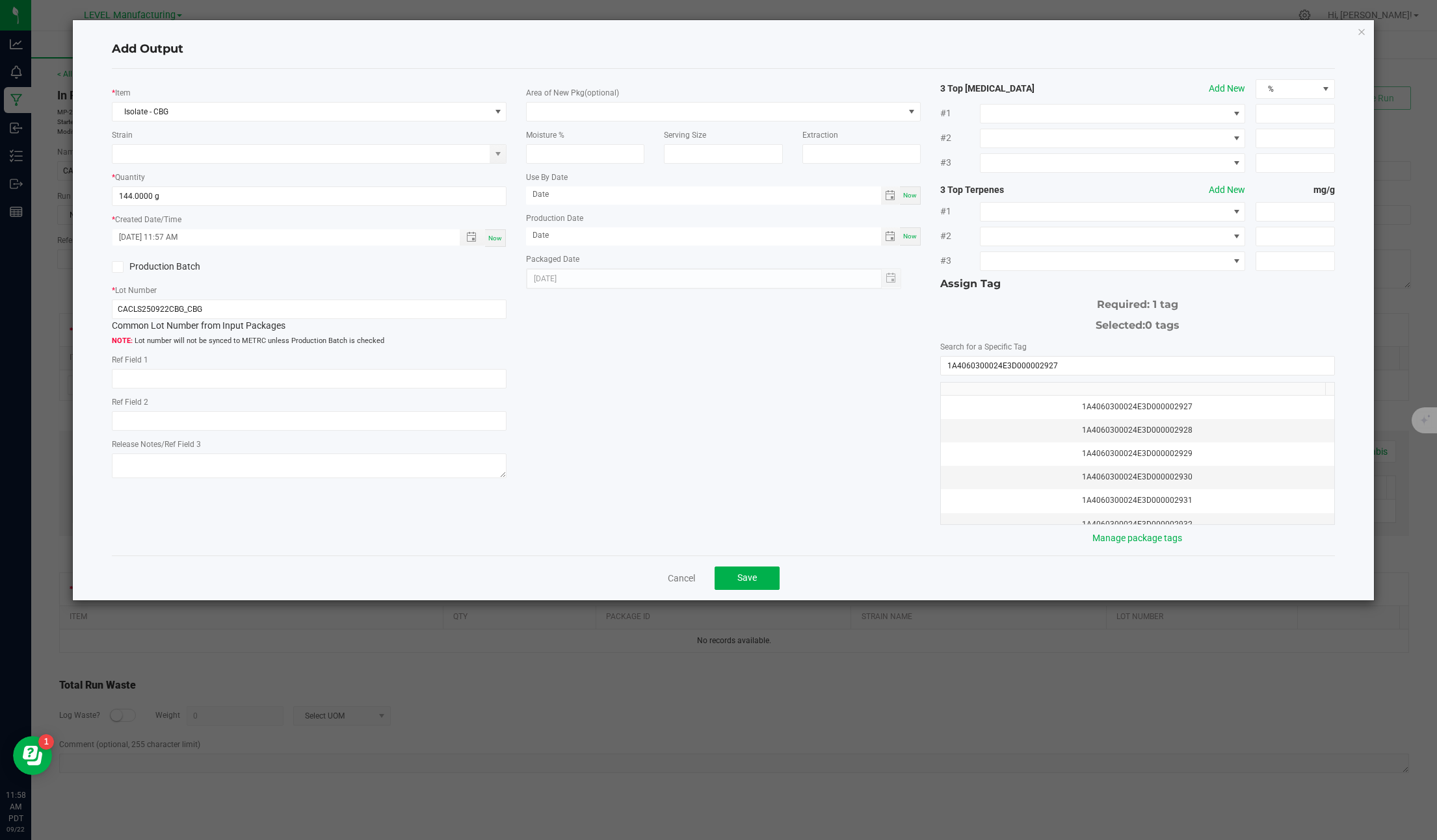
click at [880, 365] on div "* Item Isolate - CBG Strain * Quantity 144.0000 g * Created Date/Time [DATE] 11…" at bounding box center [723, 312] width 1242 height 466
click at [1043, 366] on input "1A4060300024E3D000002927" at bounding box center [1137, 366] width 393 height 18
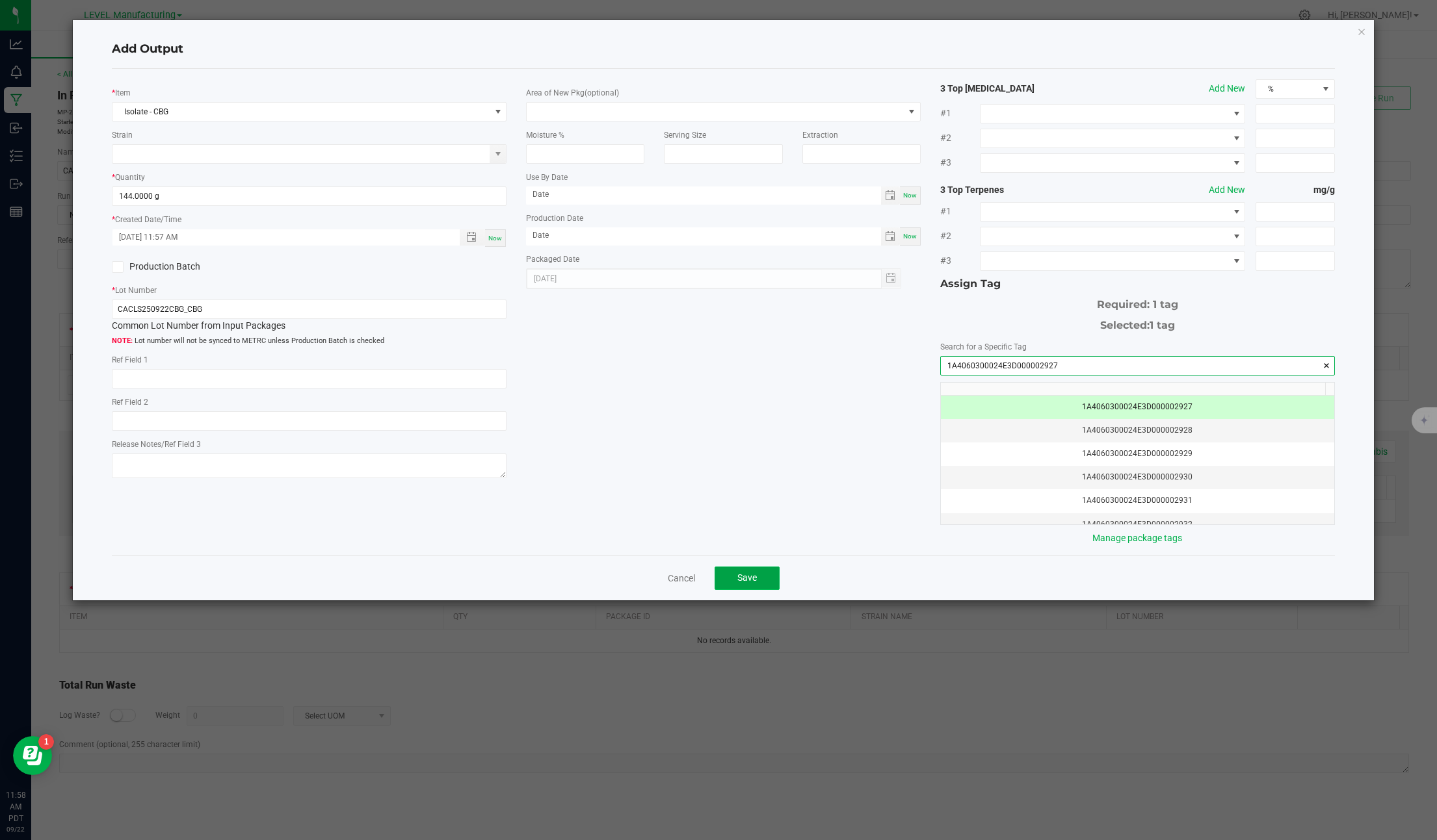
click at [743, 574] on span "Save" at bounding box center [747, 577] width 19 height 10
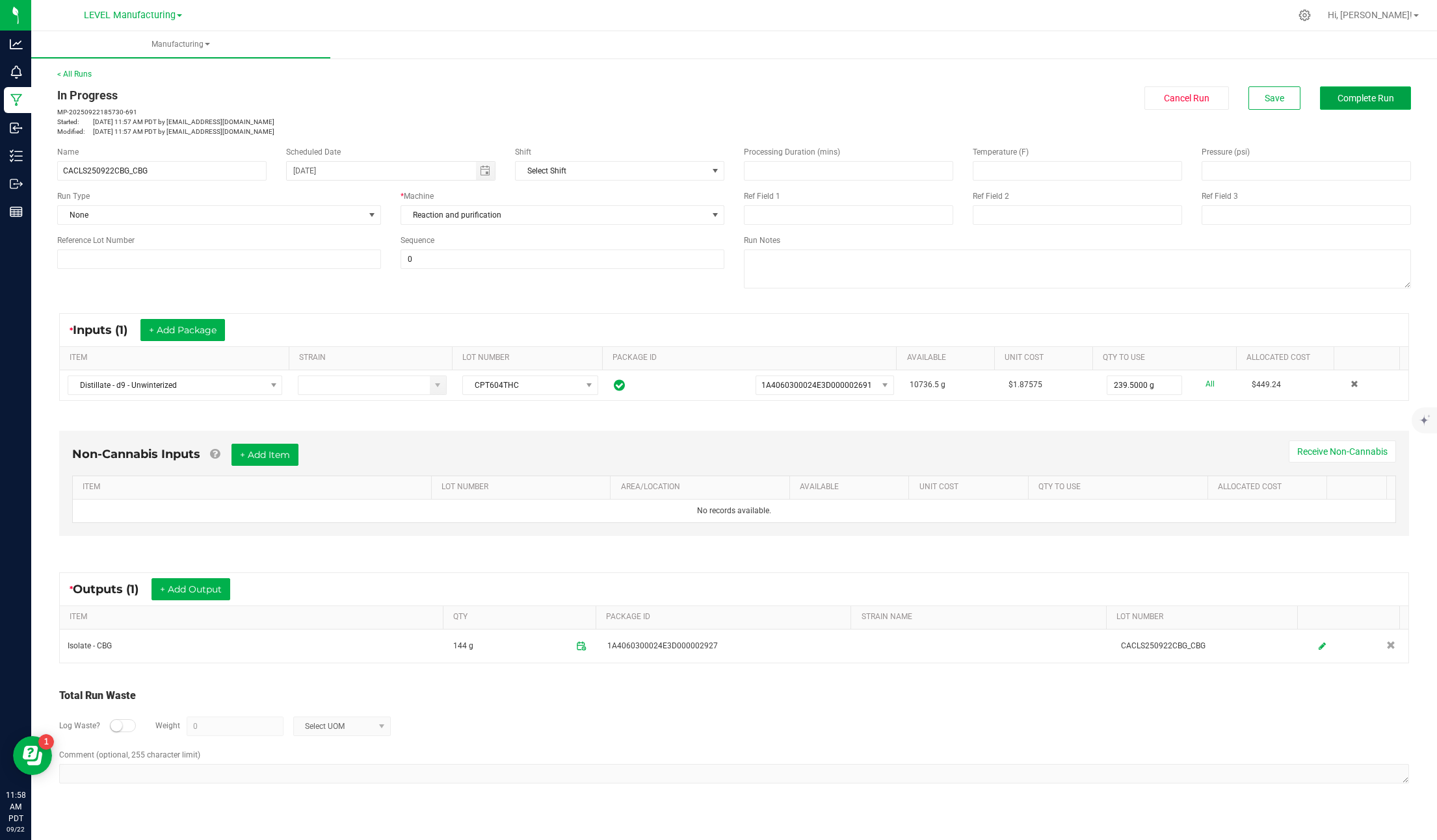
click at [1375, 93] on span "Complete Run" at bounding box center [1366, 97] width 57 height 10
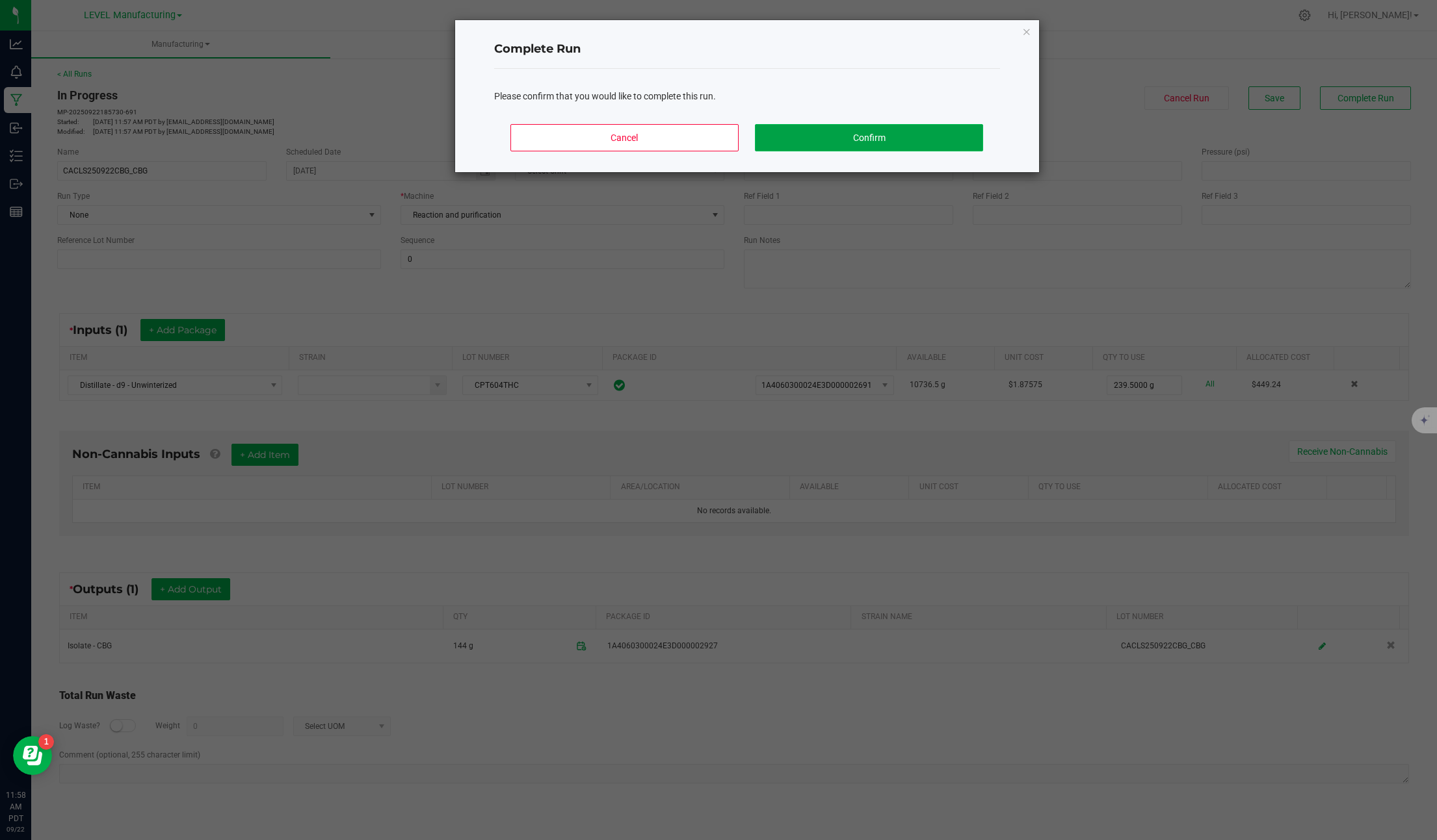
click at [932, 132] on button "Confirm" at bounding box center [868, 138] width 227 height 28
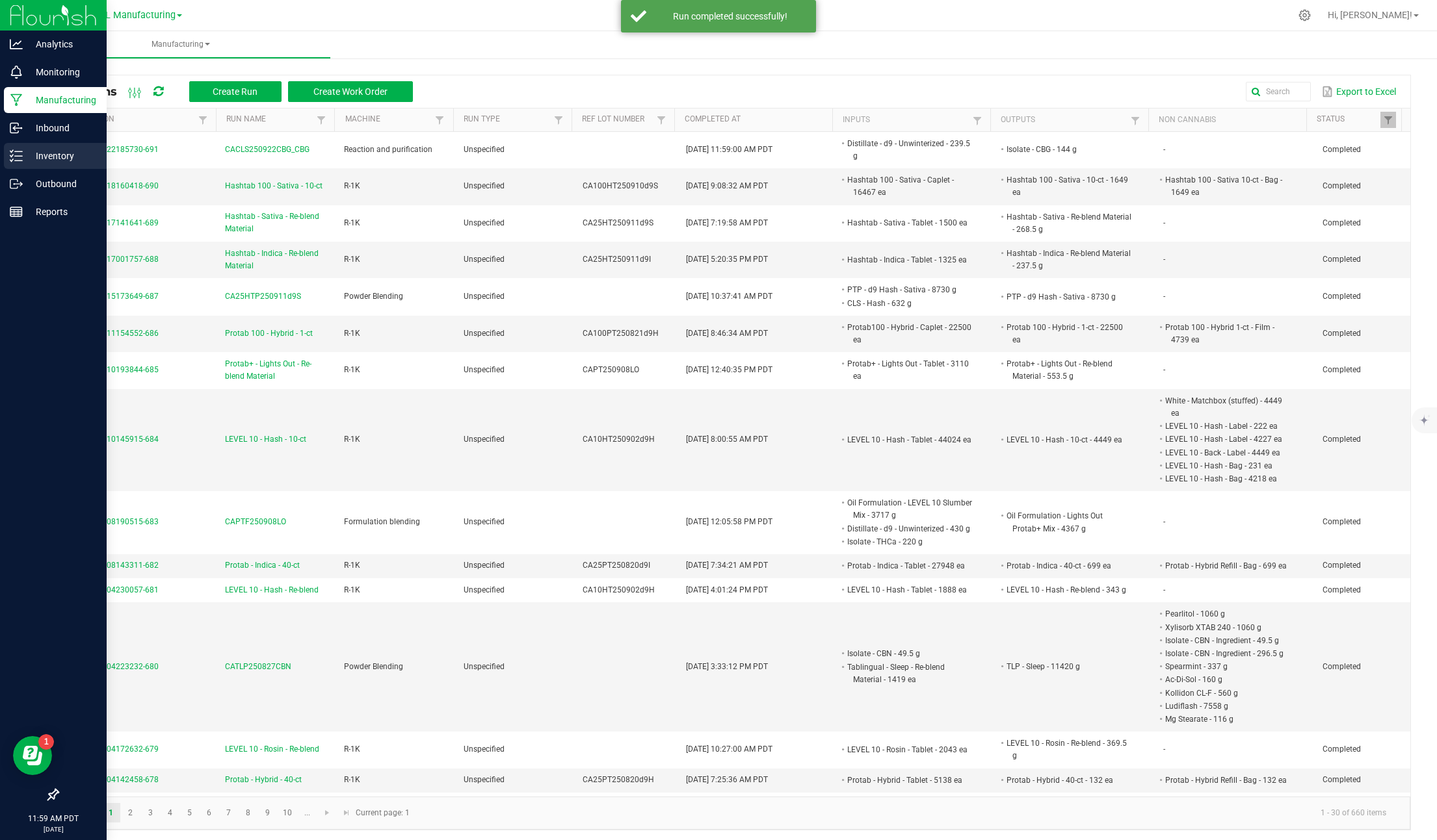
click at [32, 159] on p "Inventory" at bounding box center [62, 155] width 78 height 16
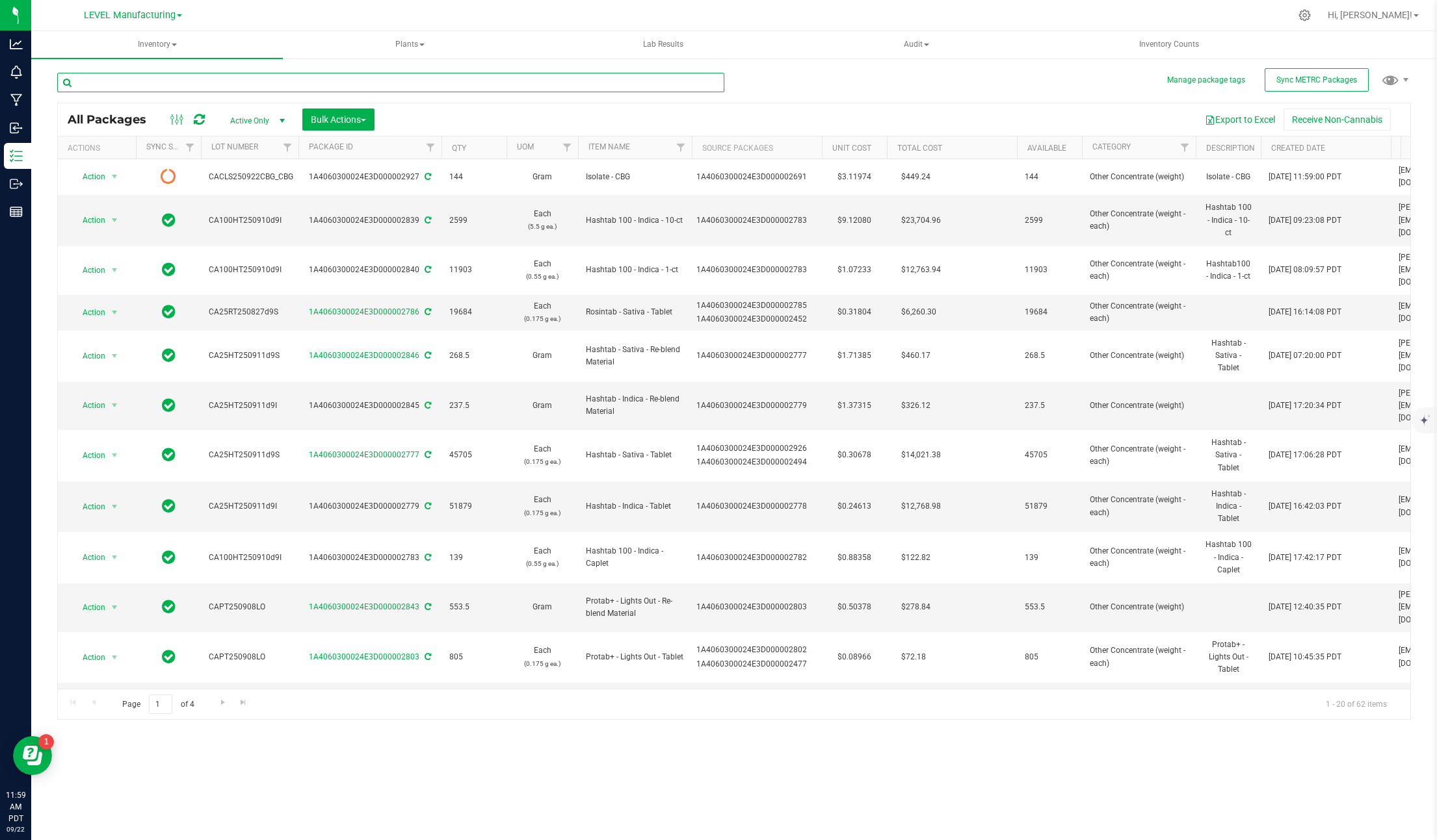
click at [207, 79] on input "text" at bounding box center [391, 82] width 667 height 19
paste input "1A4060300024E3D000002927"
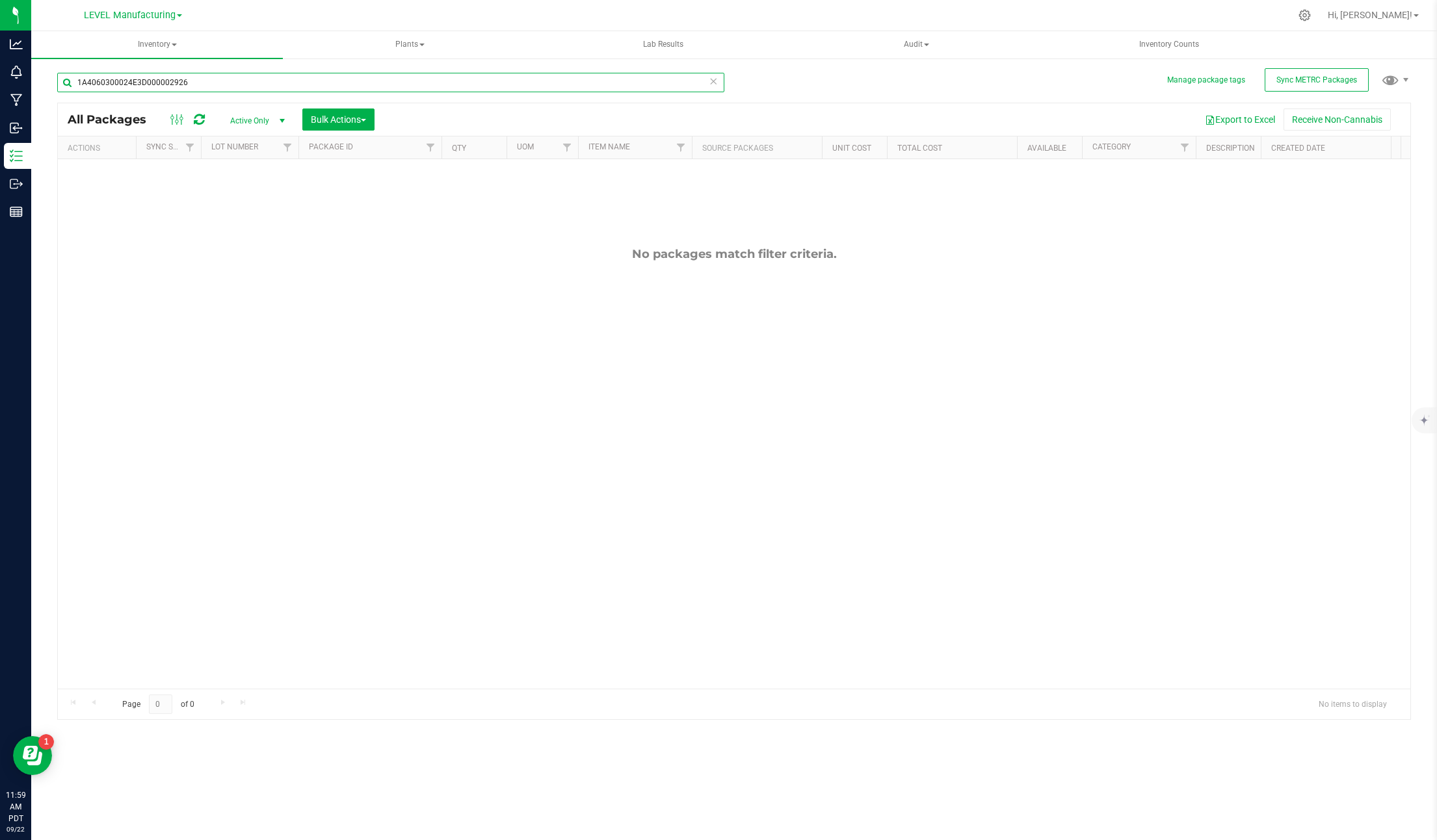
type input "1A4060300024E3D000002926"
click at [274, 122] on span "select" at bounding box center [282, 121] width 17 height 18
click at [253, 193] on li "All" at bounding box center [254, 199] width 70 height 19
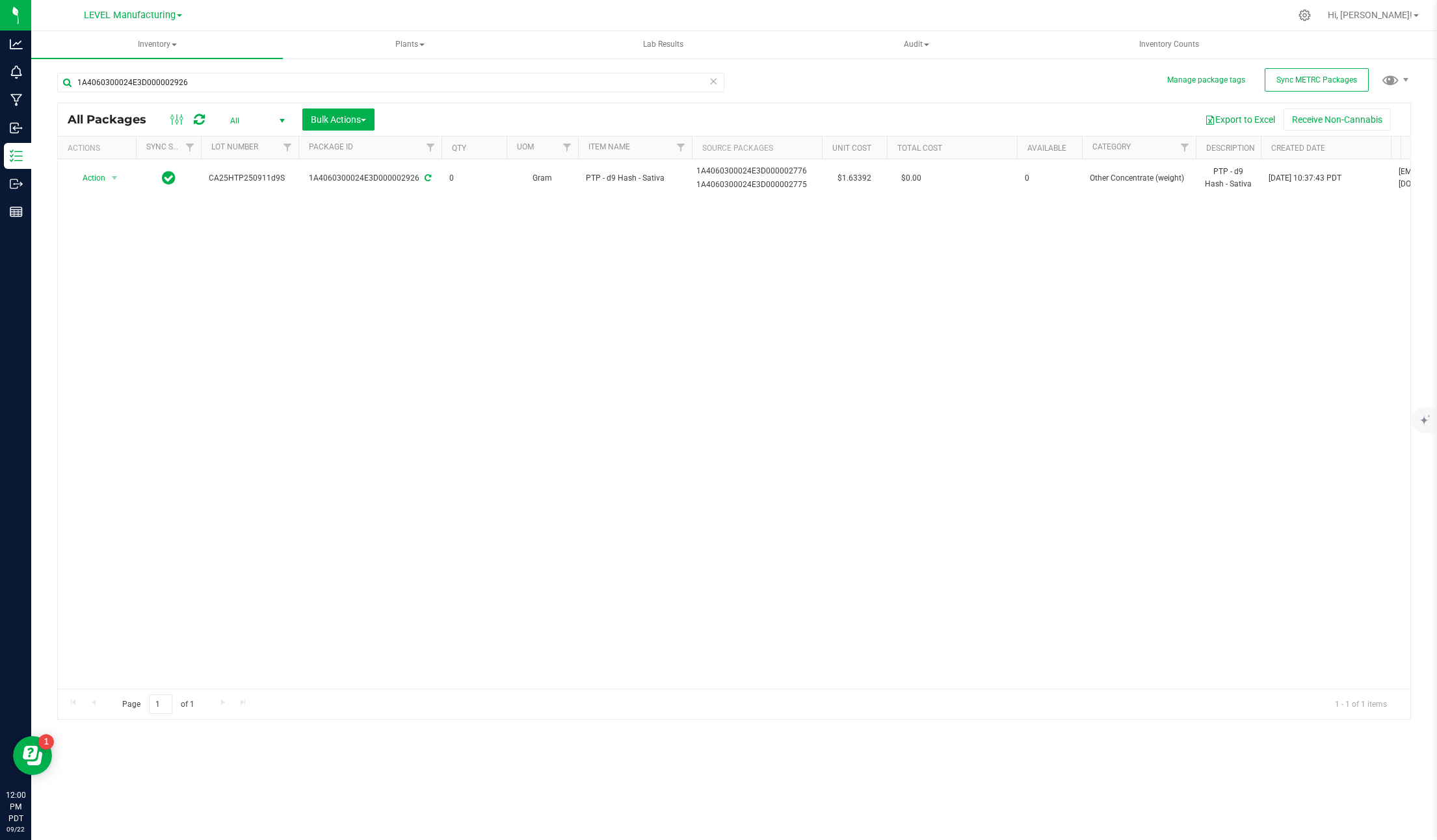
click at [715, 82] on icon at bounding box center [713, 80] width 9 height 16
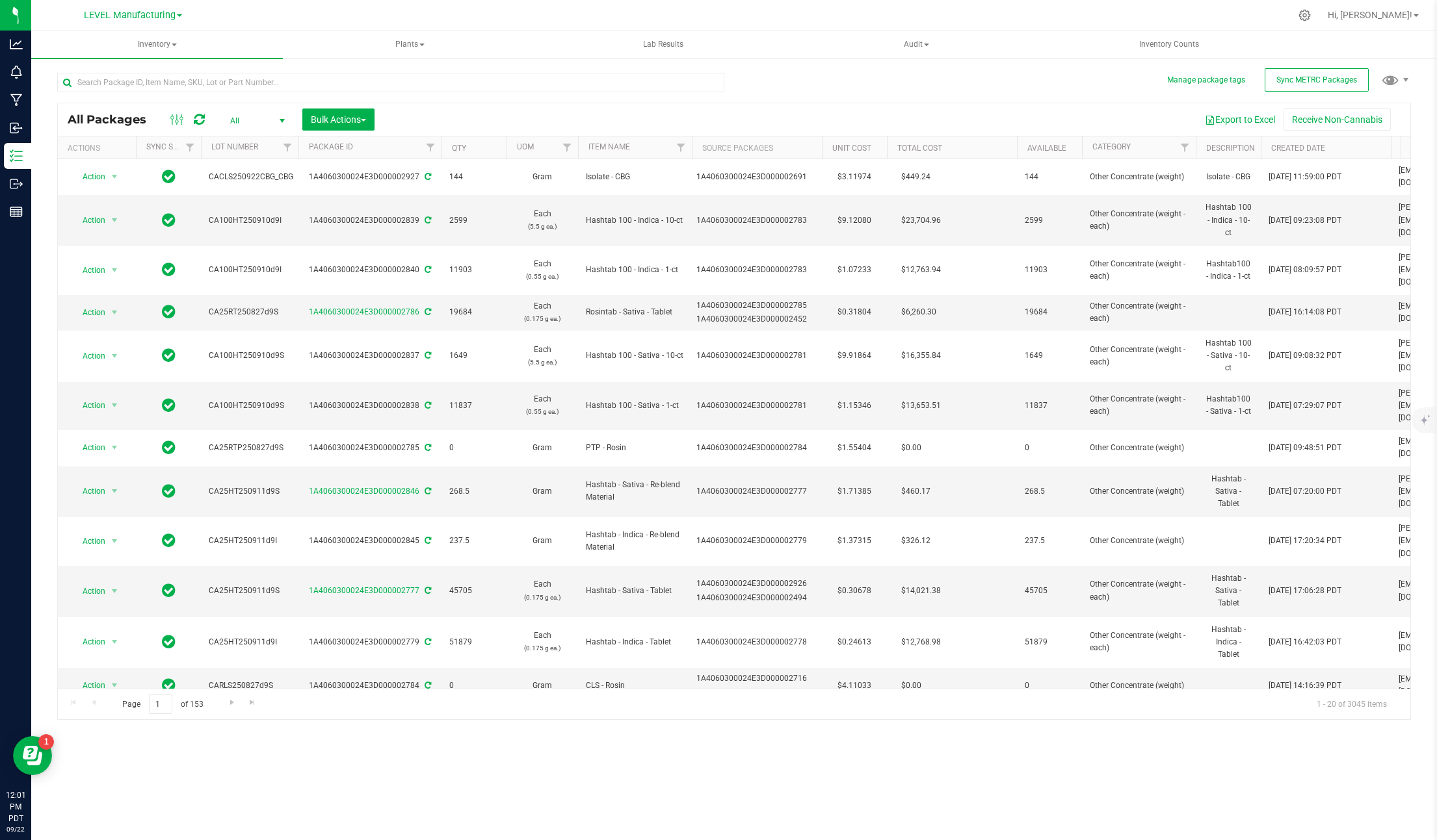
click at [203, 119] on icon at bounding box center [200, 119] width 11 height 13
